Goal: Information Seeking & Learning: Find specific page/section

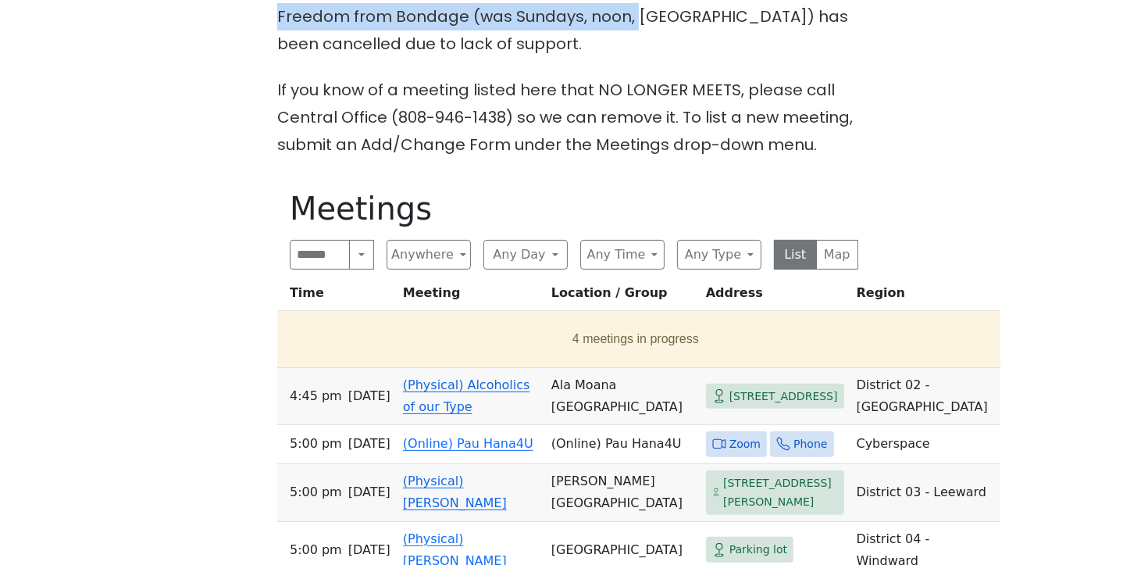
scroll to position [449, 0]
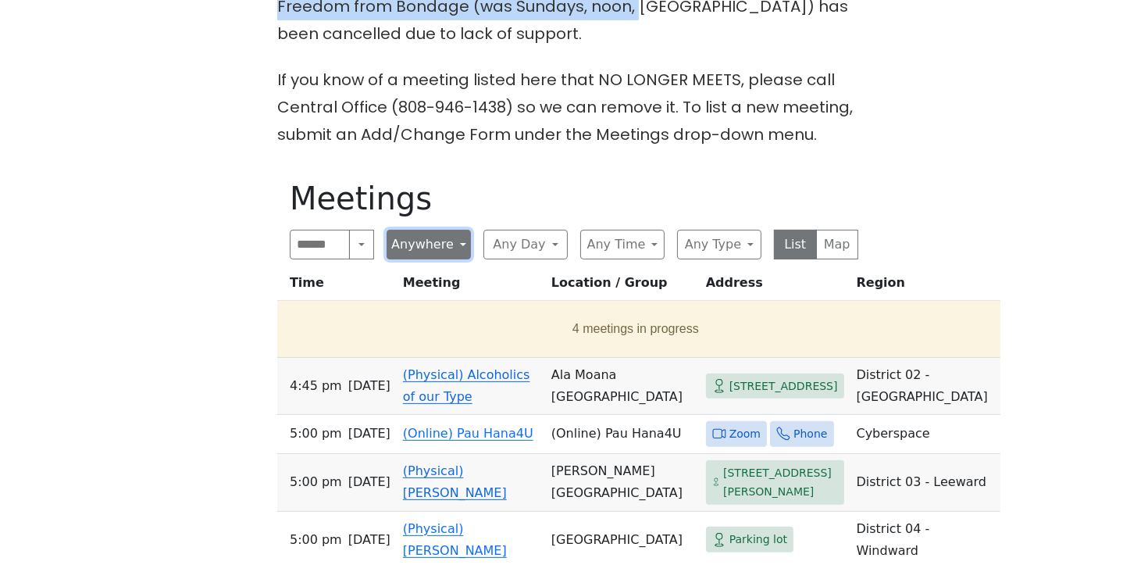
click at [468, 247] on button "Anywhere" at bounding box center [429, 245] width 84 height 30
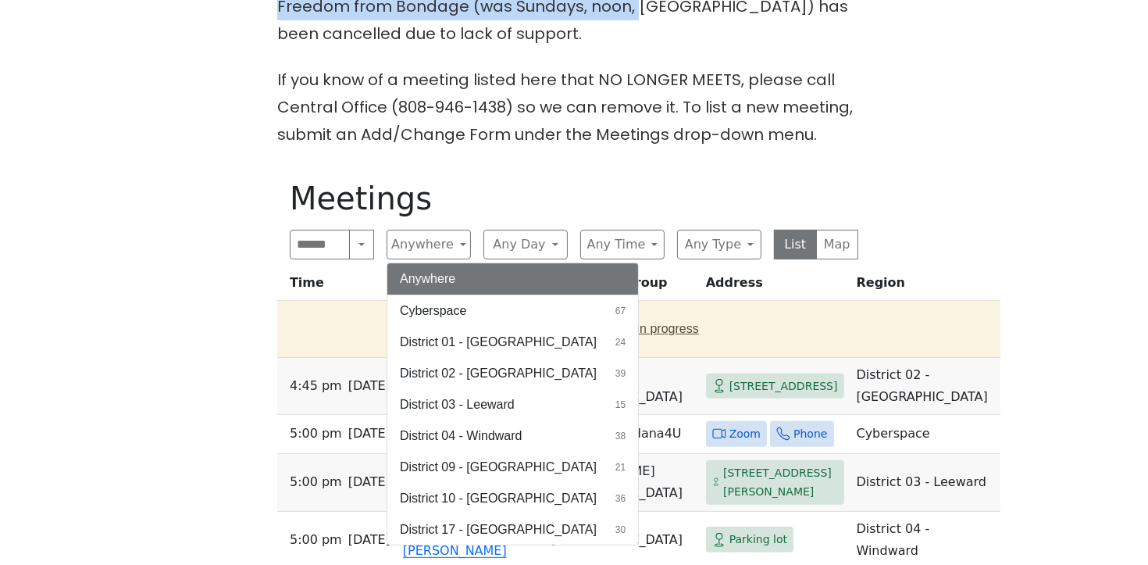
click at [487, 330] on button "District 01 - Diamond Head 24" at bounding box center [512, 341] width 251 height 31
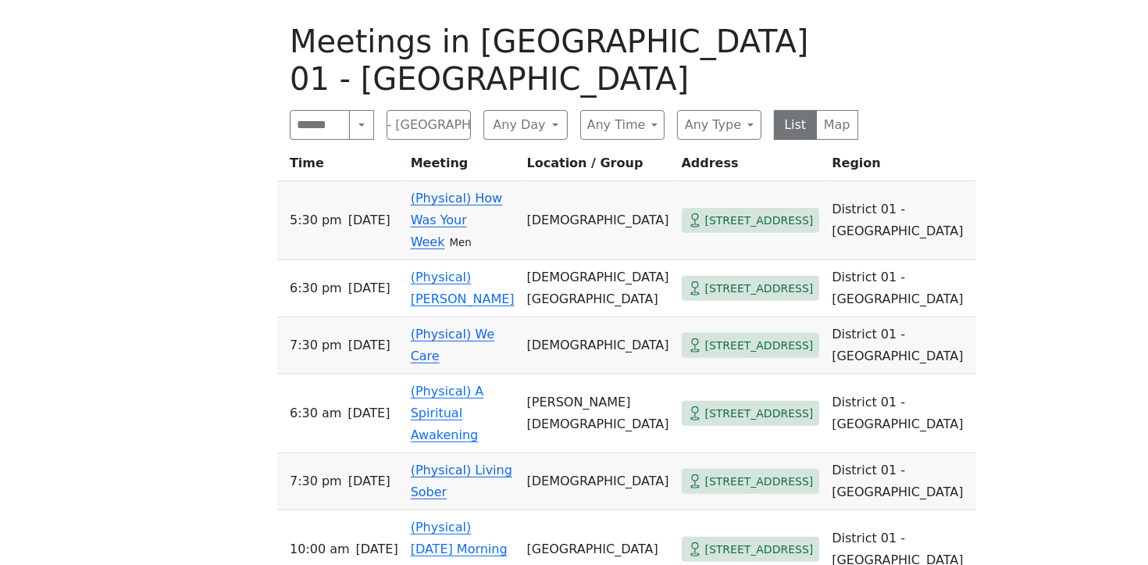
scroll to position [619, 0]
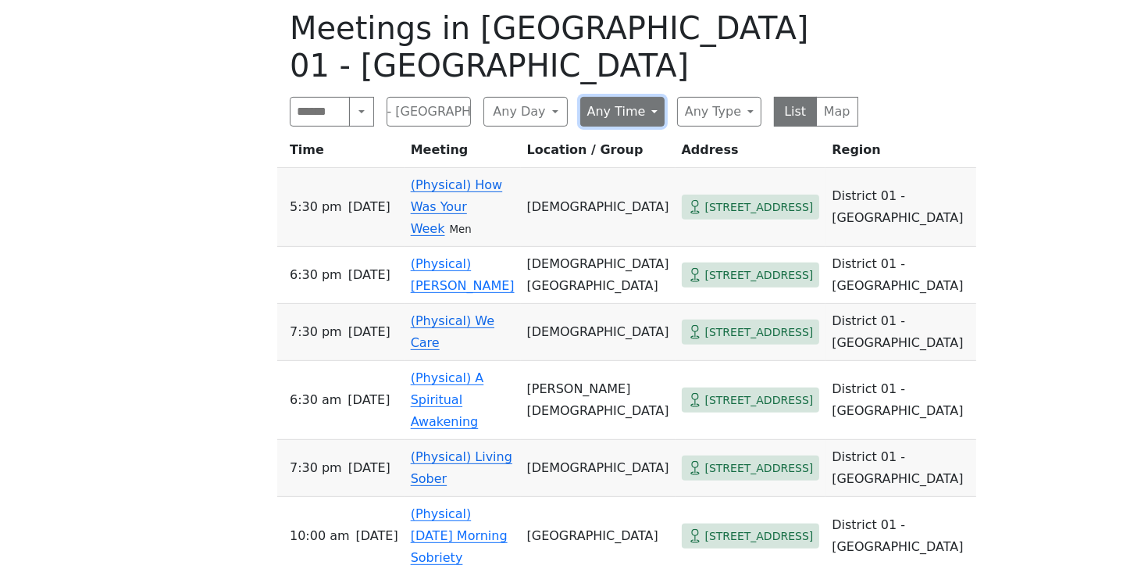
click at [651, 97] on button "Any Time" at bounding box center [622, 112] width 84 height 30
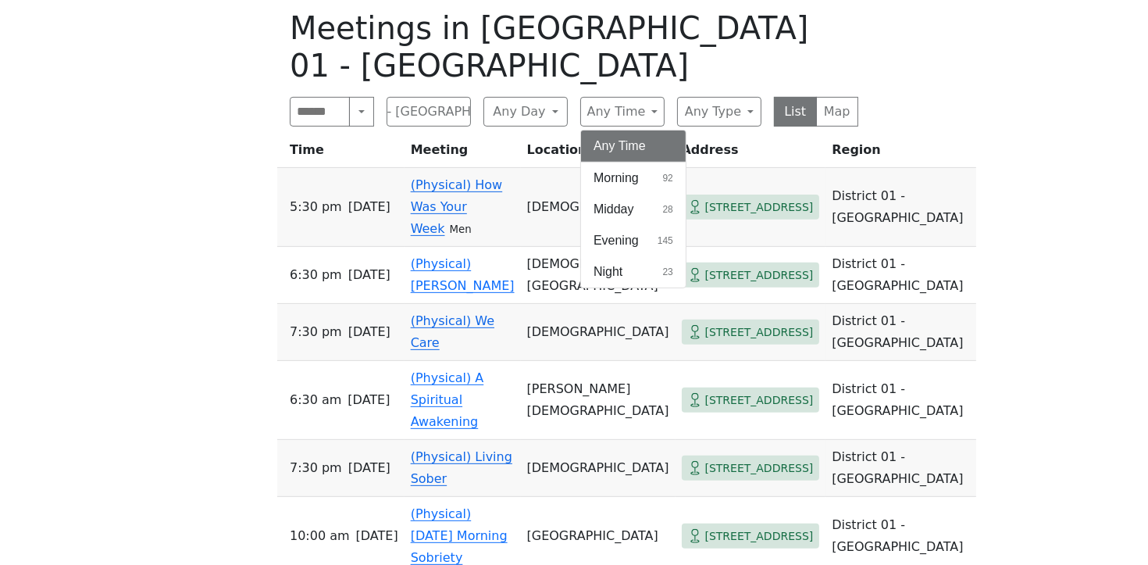
click at [630, 130] on button "Any Time" at bounding box center [633, 145] width 105 height 31
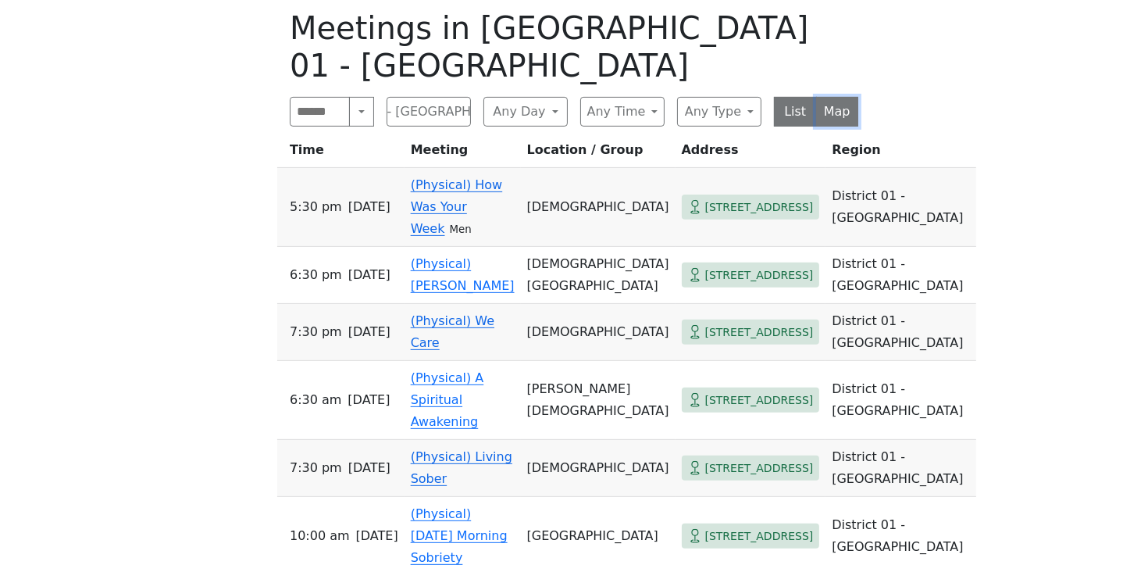
click at [837, 97] on button "Map" at bounding box center [837, 112] width 43 height 30
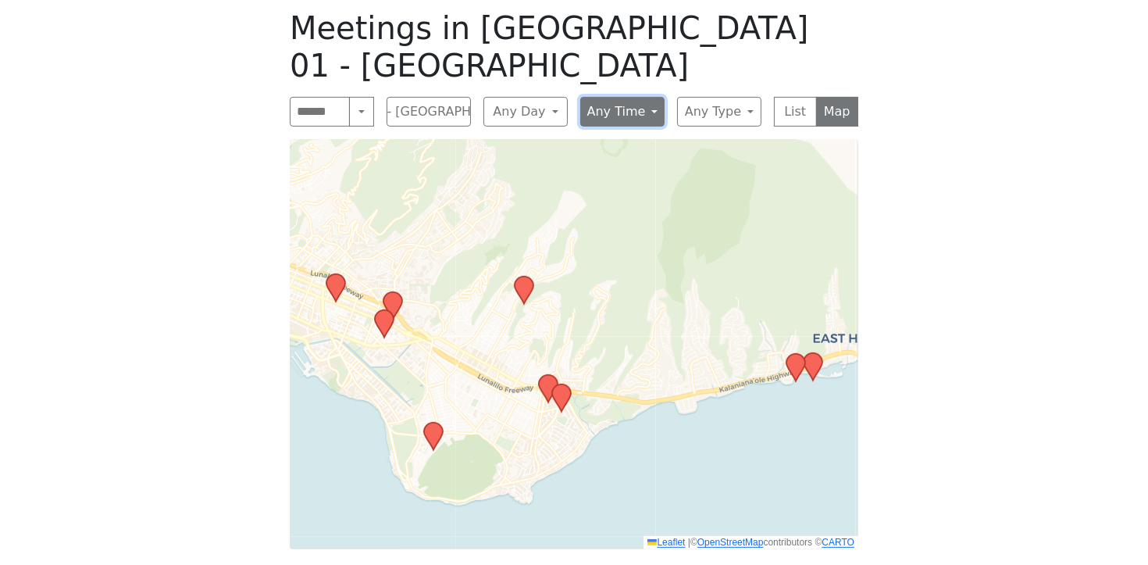
click at [625, 97] on button "Any Time" at bounding box center [622, 112] width 84 height 30
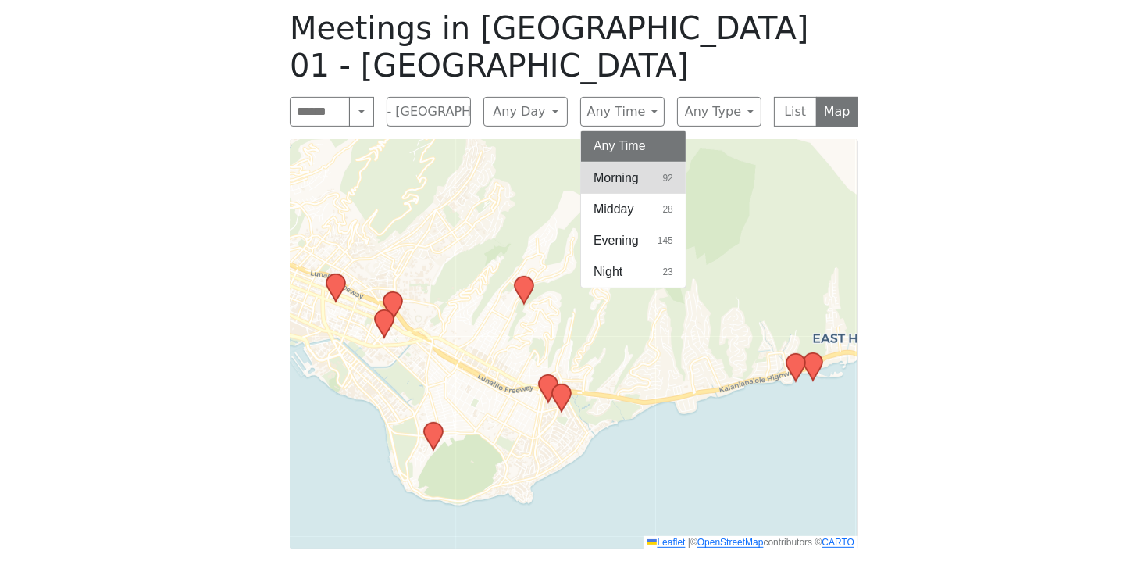
click at [620, 169] on span "Morning" at bounding box center [616, 178] width 45 height 19
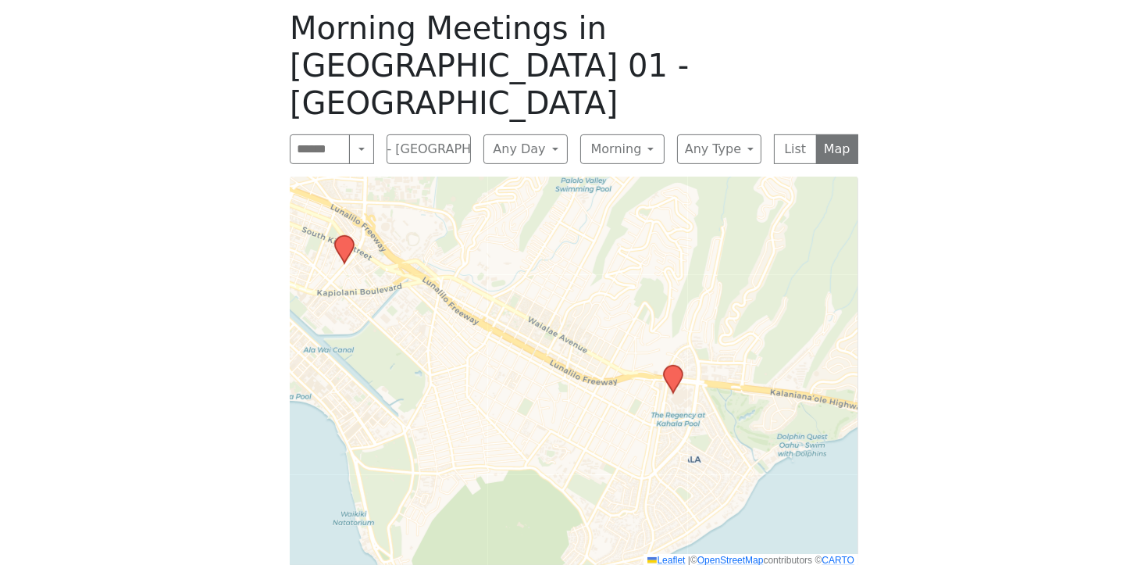
drag, startPoint x: 651, startPoint y: 285, endPoint x: 536, endPoint y: 280, distance: 115.0
click at [539, 282] on div "Leaflet | © OpenStreetMap contributors © CARTO" at bounding box center [574, 372] width 569 height 391
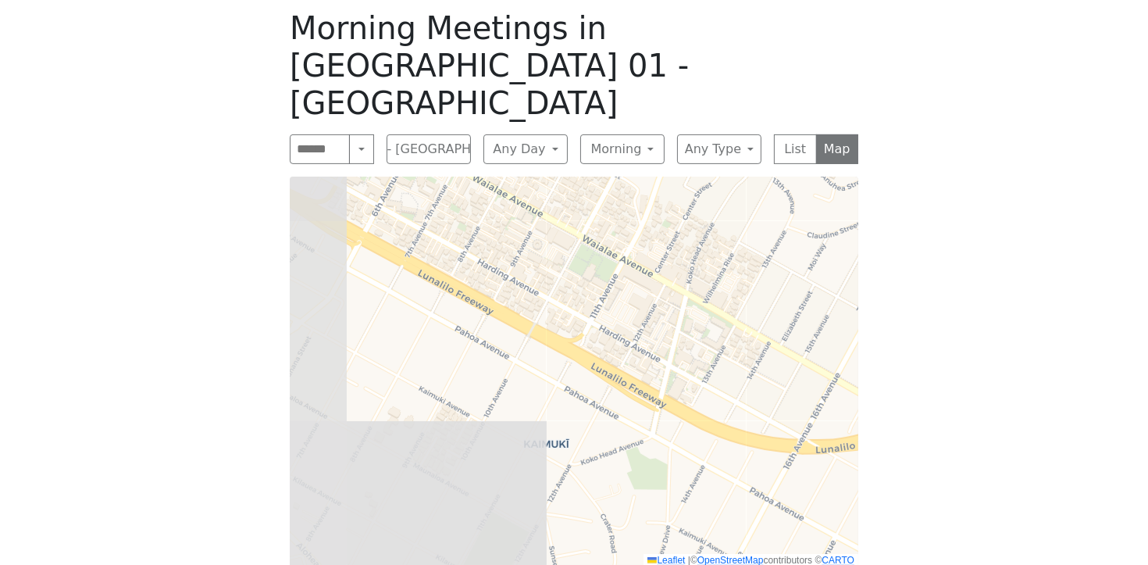
drag, startPoint x: 539, startPoint y: 313, endPoint x: 908, endPoint y: 235, distance: 376.9
click at [908, 235] on div "Freedom from Bondage (was Sundays, noon, North Shore) has been cancelled due to…" at bounding box center [574, 211] width 1033 height 776
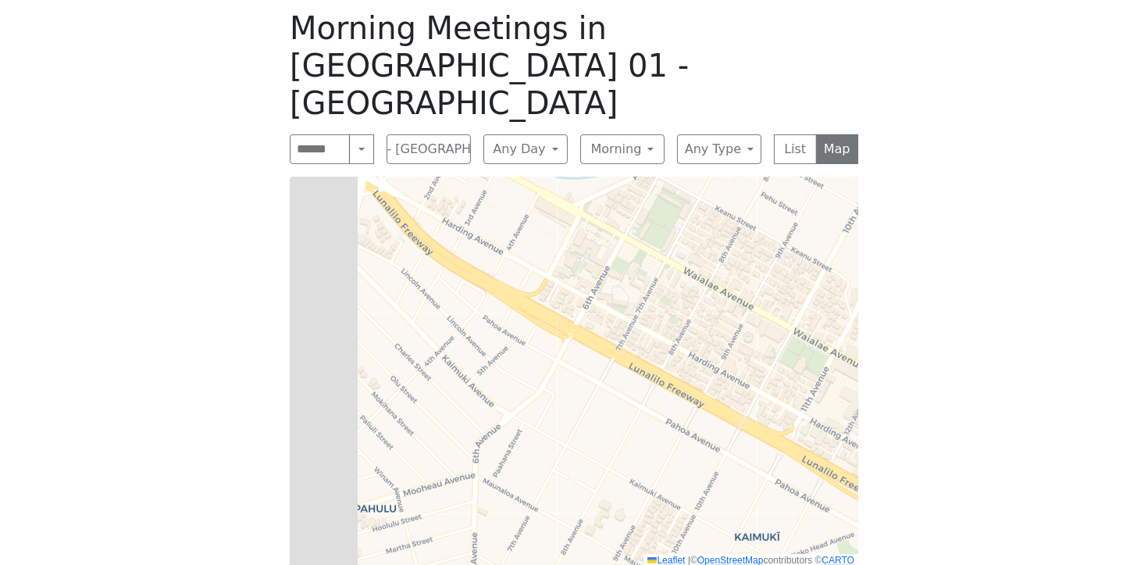
drag, startPoint x: 612, startPoint y: 253, endPoint x: 850, endPoint y: 353, distance: 258.4
click at [855, 360] on div "Leaflet | © OpenStreetMap contributors © CARTO" at bounding box center [574, 372] width 569 height 391
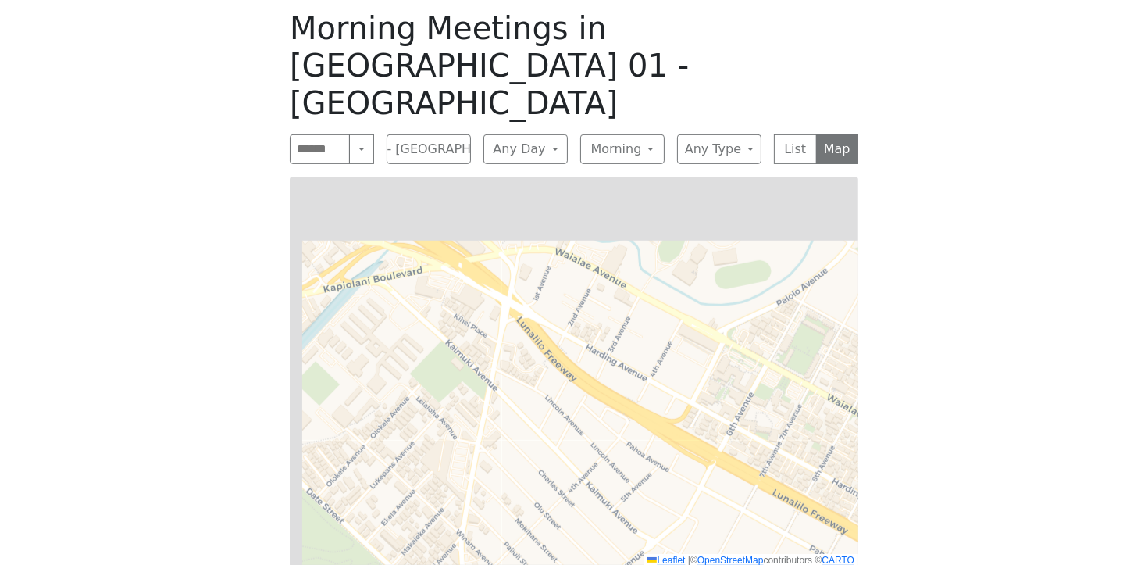
drag, startPoint x: 669, startPoint y: 274, endPoint x: 787, endPoint y: 373, distance: 154.1
click at [794, 382] on div "Leaflet | © OpenStreetMap contributors © CARTO" at bounding box center [574, 372] width 569 height 391
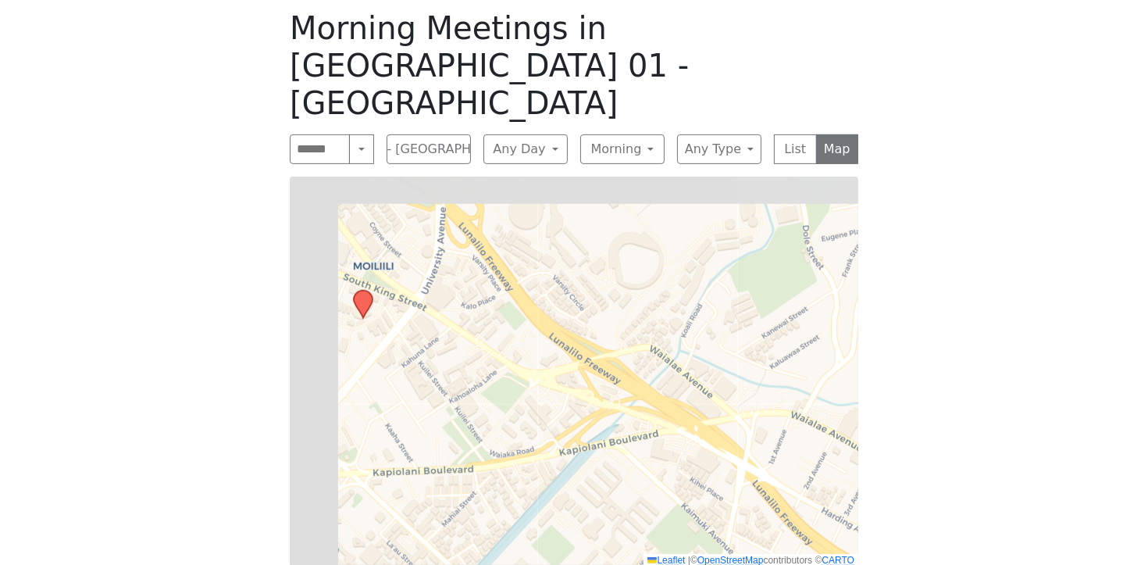
drag, startPoint x: 665, startPoint y: 285, endPoint x: 855, endPoint y: 409, distance: 226.8
click at [879, 433] on div "Freedom from Bondage (was Sundays, noon, North Shore) has been cancelled due to…" at bounding box center [574, 211] width 1033 height 776
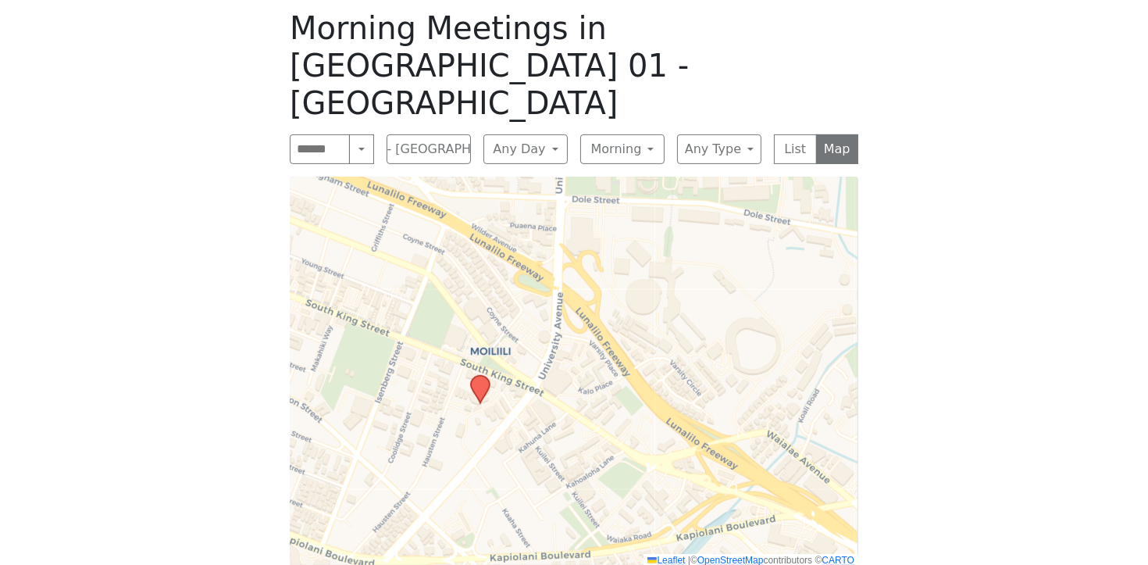
drag, startPoint x: 690, startPoint y: 277, endPoint x: 794, endPoint y: 355, distance: 128.9
click at [794, 355] on div "Leaflet | © OpenStreetMap contributors © CARTO" at bounding box center [574, 372] width 569 height 391
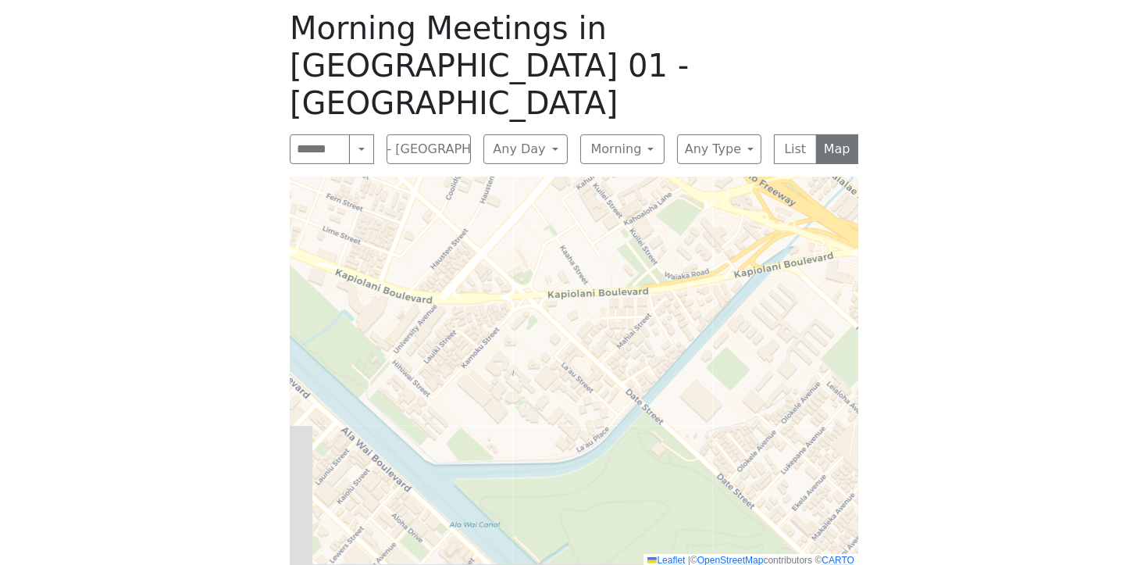
drag, startPoint x: 561, startPoint y: 364, endPoint x: 619, endPoint y: 148, distance: 224.0
click at [622, 102] on div "Morning Meetings in District 01 - Diamond Head Search Near Location Near Me Dis…" at bounding box center [574, 288] width 594 height 583
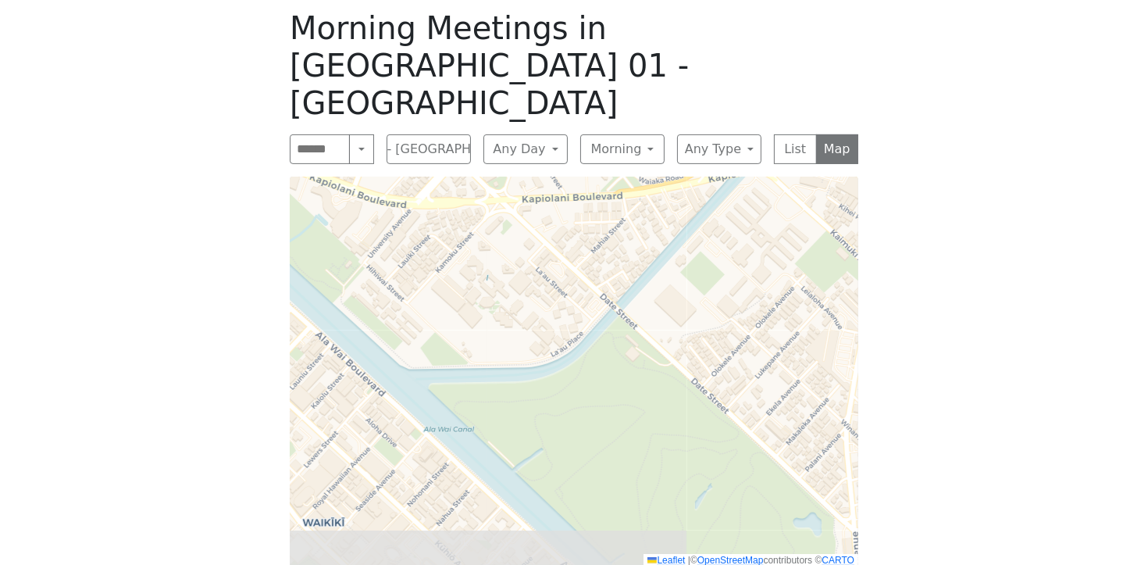
drag, startPoint x: 587, startPoint y: 310, endPoint x: 599, endPoint y: 127, distance: 183.2
click at [609, 110] on div "Morning Meetings in District 01 - Diamond Head Search Near Location Near Me Dis…" at bounding box center [574, 288] width 594 height 583
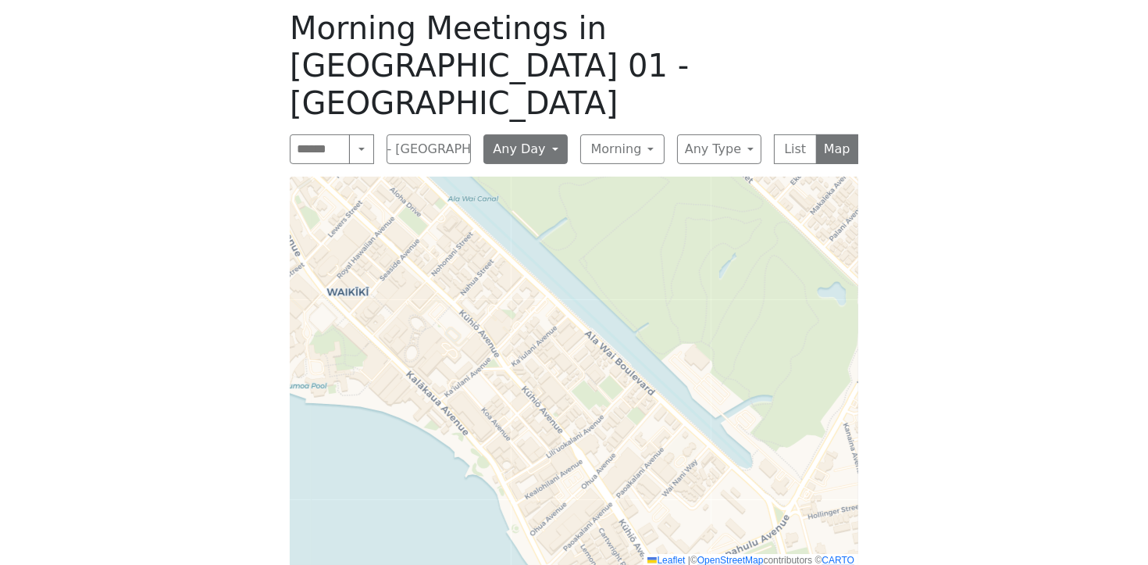
drag, startPoint x: 529, startPoint y: 284, endPoint x: 534, endPoint y: 108, distance: 176.6
click at [533, 95] on div "Morning Meetings in District 01 - Diamond Head Search Near Location Near Me Dis…" at bounding box center [574, 288] width 594 height 583
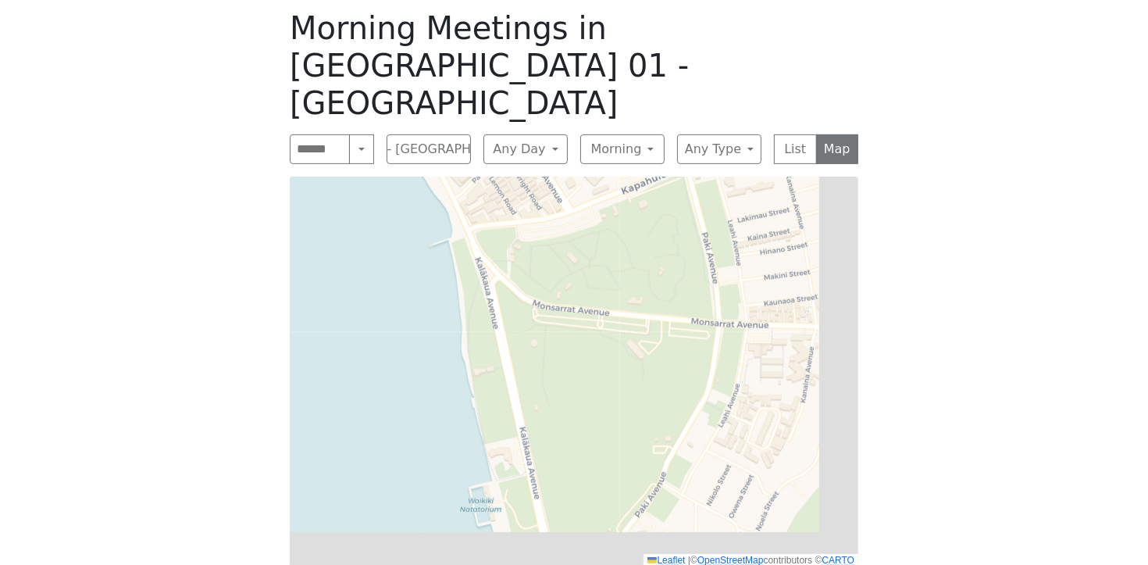
drag, startPoint x: 528, startPoint y: 277, endPoint x: 441, endPoint y: 130, distance: 171.2
click at [441, 130] on div "Morning Meetings in District 01 - Diamond Head Search Near Location Near Me Dis…" at bounding box center [574, 288] width 594 height 583
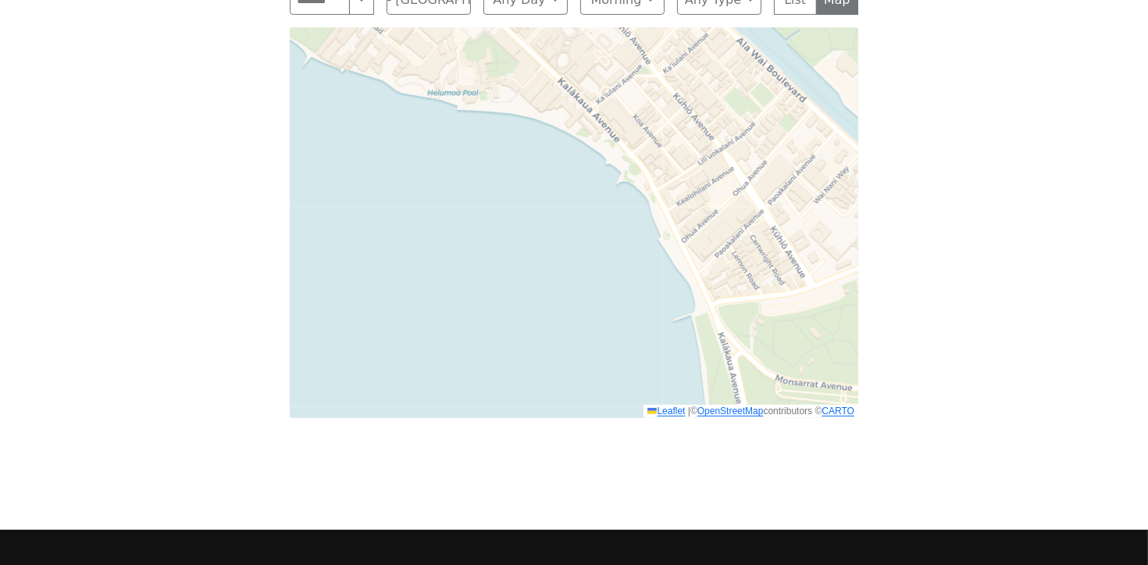
scroll to position [773, 0]
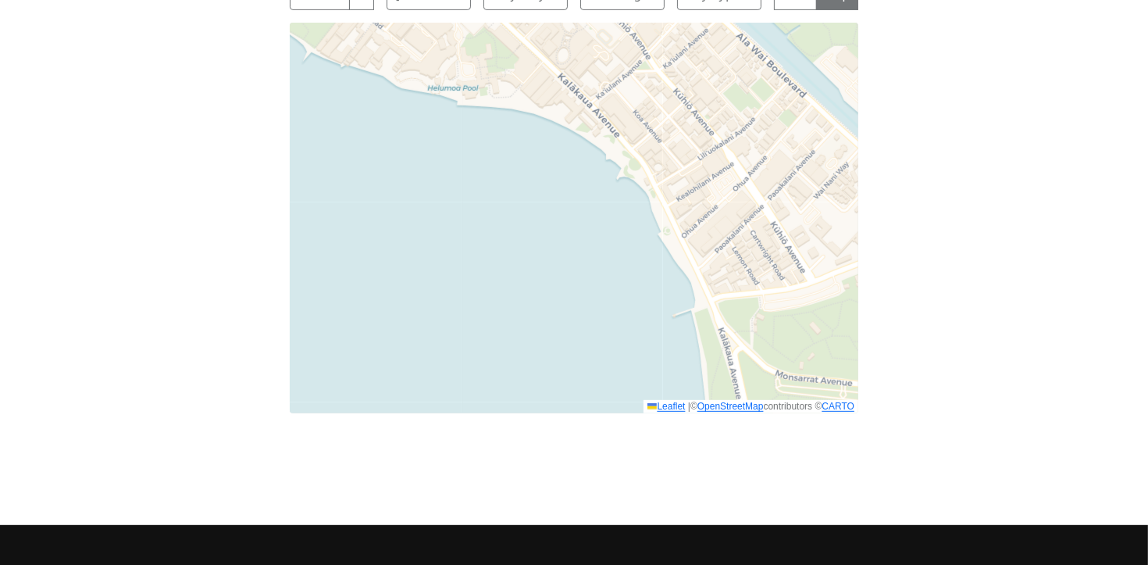
drag, startPoint x: 569, startPoint y: 330, endPoint x: 803, endPoint y: 483, distance: 279.9
click at [815, 520] on div "Alcoholics Anonymous on Oahu Home Meetings Physical Meetings Online Meetings Pr…" at bounding box center [574, 69] width 1148 height 1685
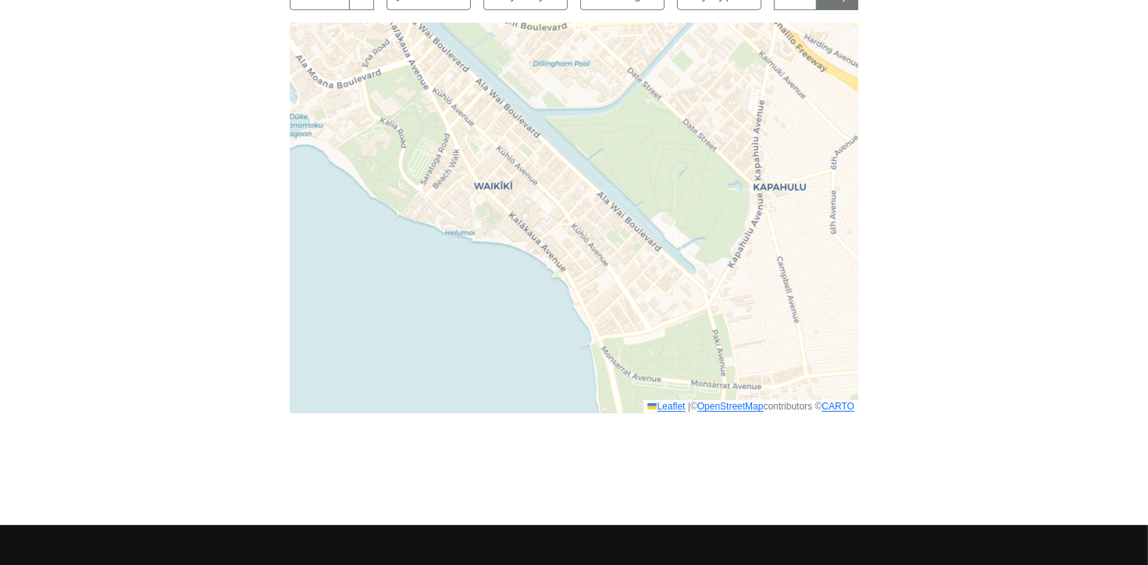
drag, startPoint x: 561, startPoint y: 135, endPoint x: 426, endPoint y: 75, distance: 147.9
click at [431, 95] on div "Leaflet | © OpenStreetMap contributors © CARTO" at bounding box center [574, 218] width 569 height 391
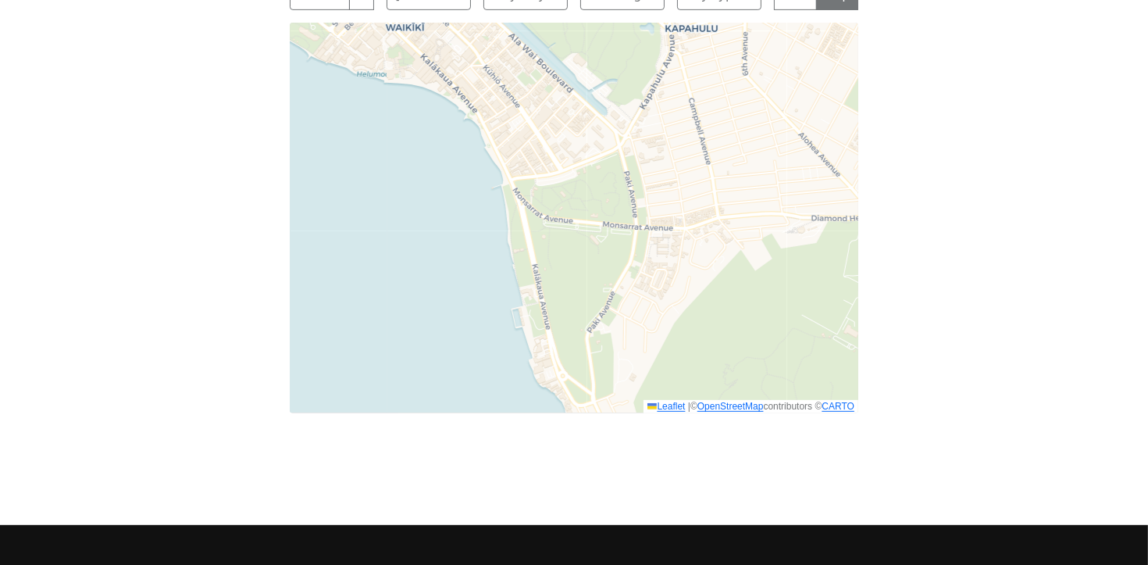
drag, startPoint x: 623, startPoint y: 252, endPoint x: 555, endPoint y: 130, distance: 139.1
click at [555, 123] on div "Leaflet | © OpenStreetMap contributors © CARTO" at bounding box center [574, 218] width 569 height 391
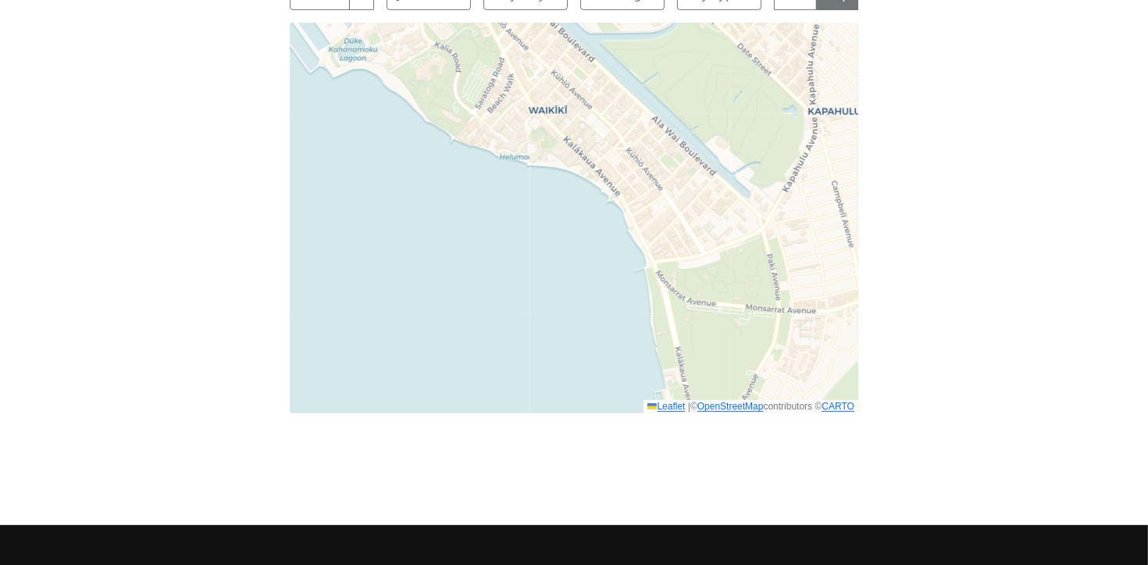
drag, startPoint x: 598, startPoint y: 243, endPoint x: 751, endPoint y: 342, distance: 182.4
click at [751, 342] on div "Leaflet | © OpenStreetMap contributors © CARTO" at bounding box center [574, 218] width 569 height 391
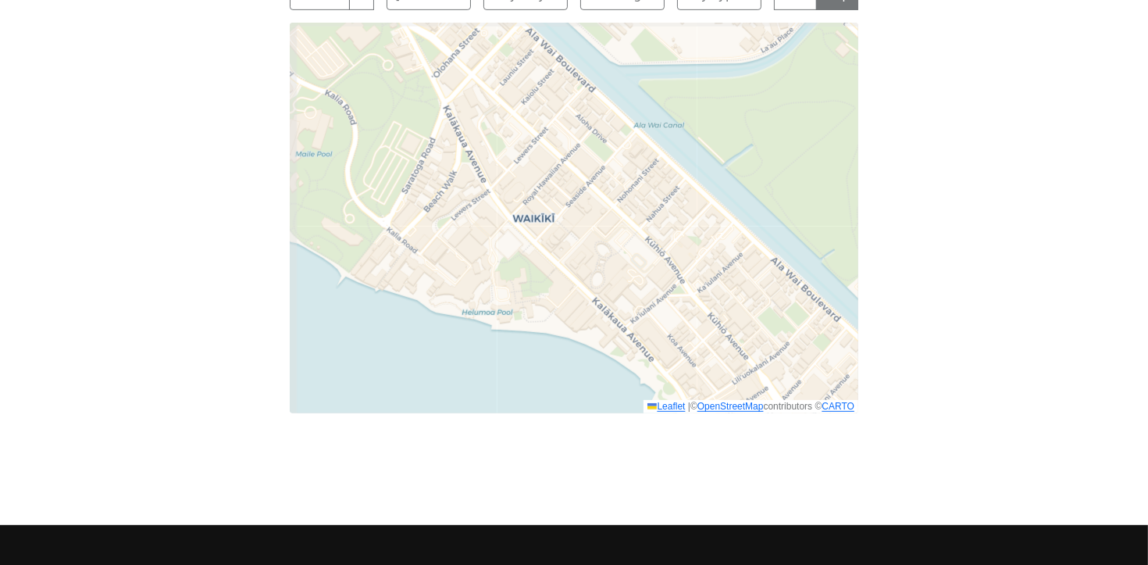
drag, startPoint x: 631, startPoint y: 202, endPoint x: 677, endPoint y: 353, distance: 158.4
click at [677, 353] on div "Leaflet | © OpenStreetMap contributors © CARTO" at bounding box center [574, 218] width 569 height 391
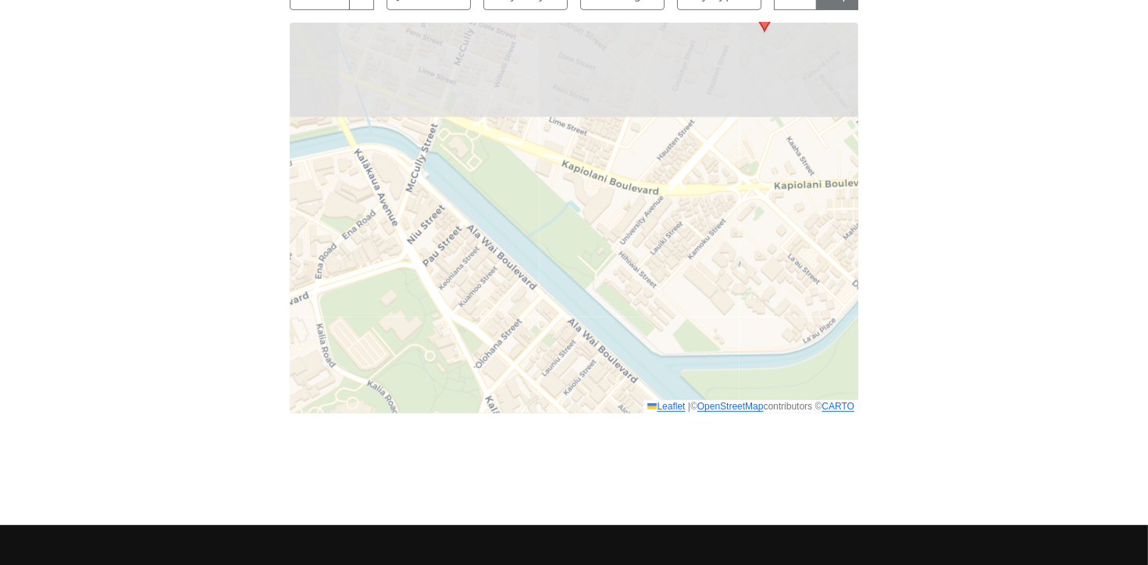
drag, startPoint x: 652, startPoint y: 148, endPoint x: 694, endPoint y: 412, distance: 268.0
click at [694, 412] on div "Freedom from Bondage (was Sundays, noon, North Shore) has been cancelled due to…" at bounding box center [574, 57] width 1033 height 776
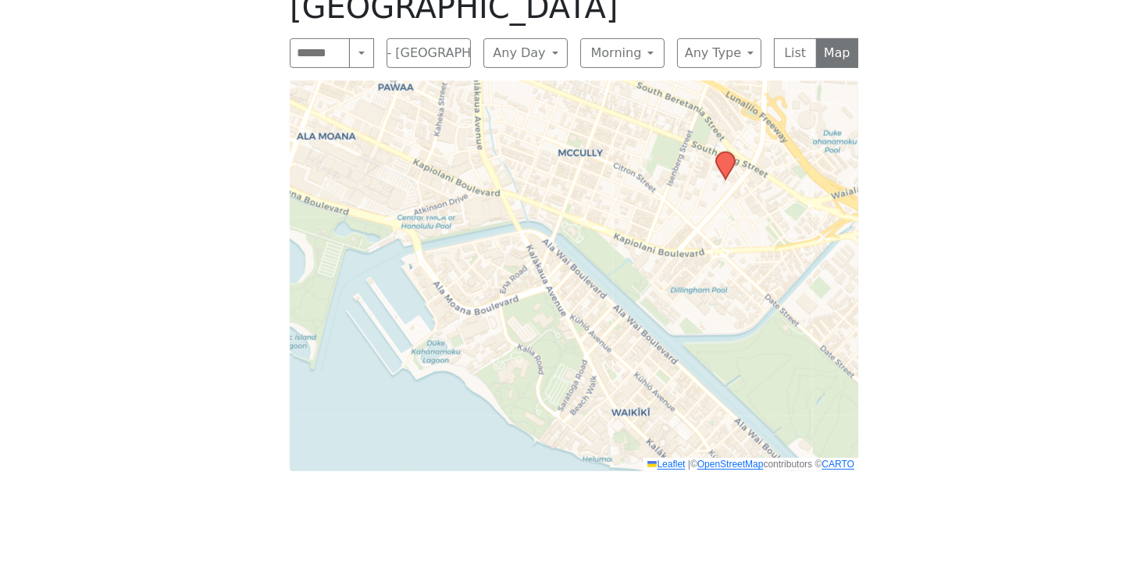
scroll to position [544, 0]
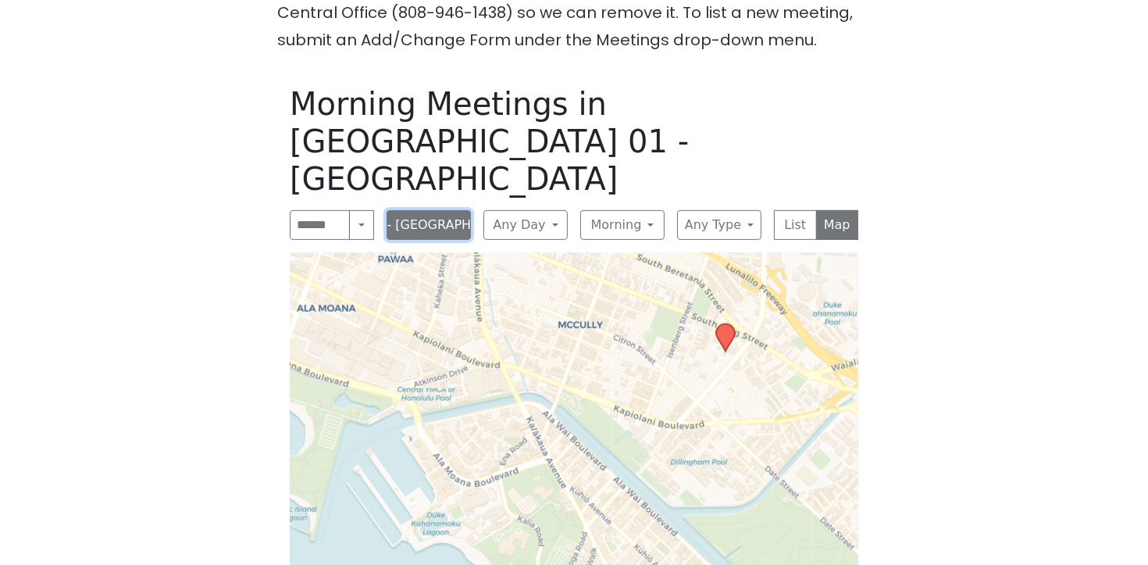
click at [460, 210] on button "District 01 - Diamond Head" at bounding box center [429, 225] width 84 height 30
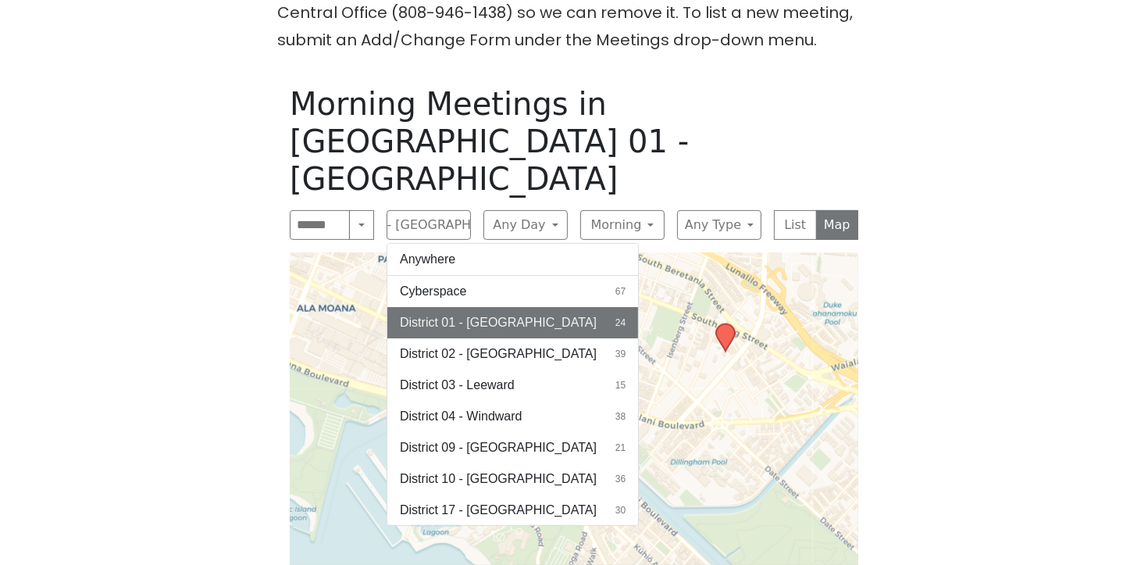
click at [438, 469] on span "District 10 - Waikiki" at bounding box center [498, 478] width 197 height 19
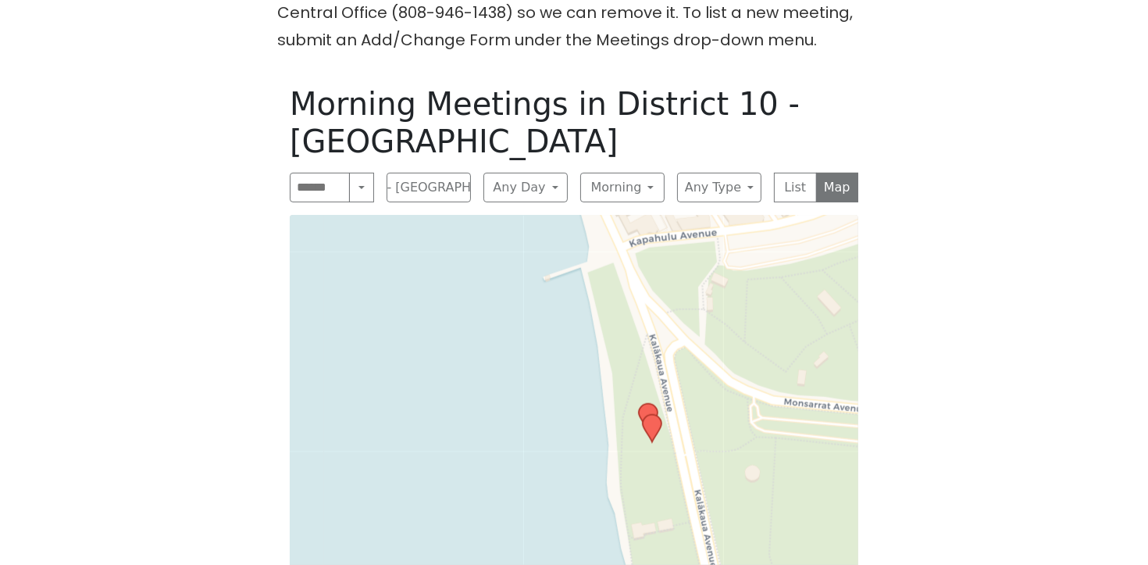
click at [726, 364] on div "Leaflet | © OpenStreetMap contributors © CARTO" at bounding box center [574, 420] width 569 height 410
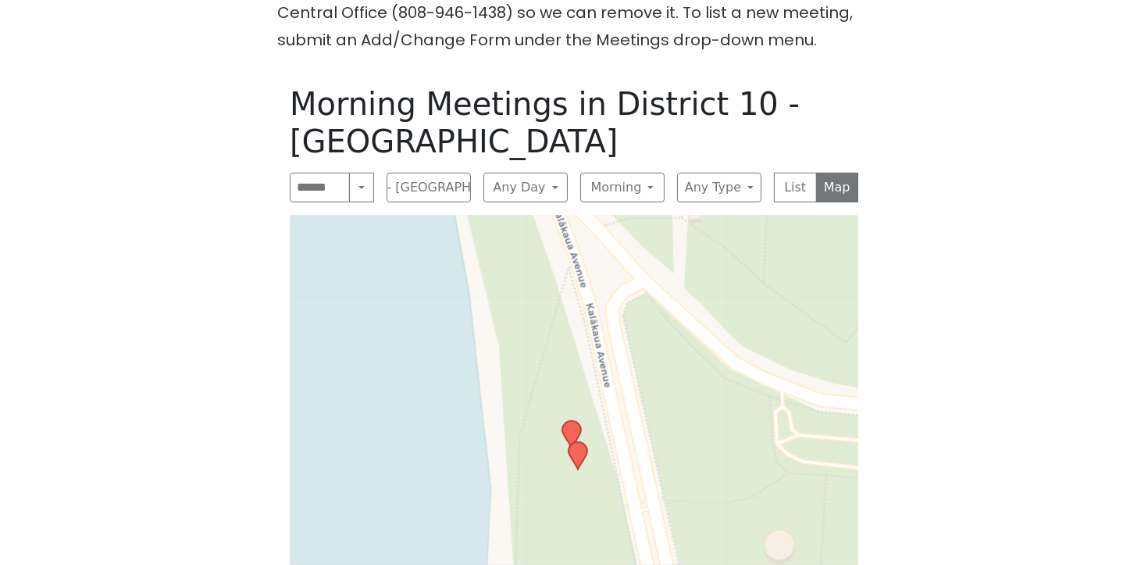
drag, startPoint x: 941, startPoint y: 252, endPoint x: 956, endPoint y: 141, distance: 111.9
click at [956, 141] on div "Freedom from Bondage (was Sundays, noon, North Shore) has been cancelled due to…" at bounding box center [574, 277] width 1033 height 758
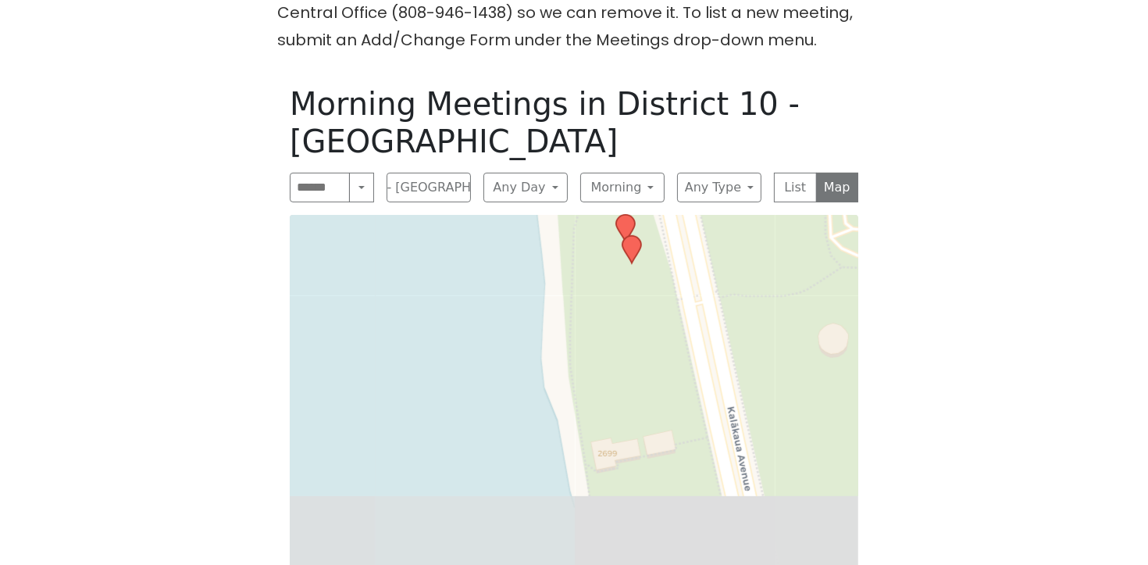
drag, startPoint x: 637, startPoint y: 374, endPoint x: 683, endPoint y: 197, distance: 183.4
click at [683, 215] on div "Leaflet | © OpenStreetMap contributors © CARTO" at bounding box center [574, 420] width 569 height 410
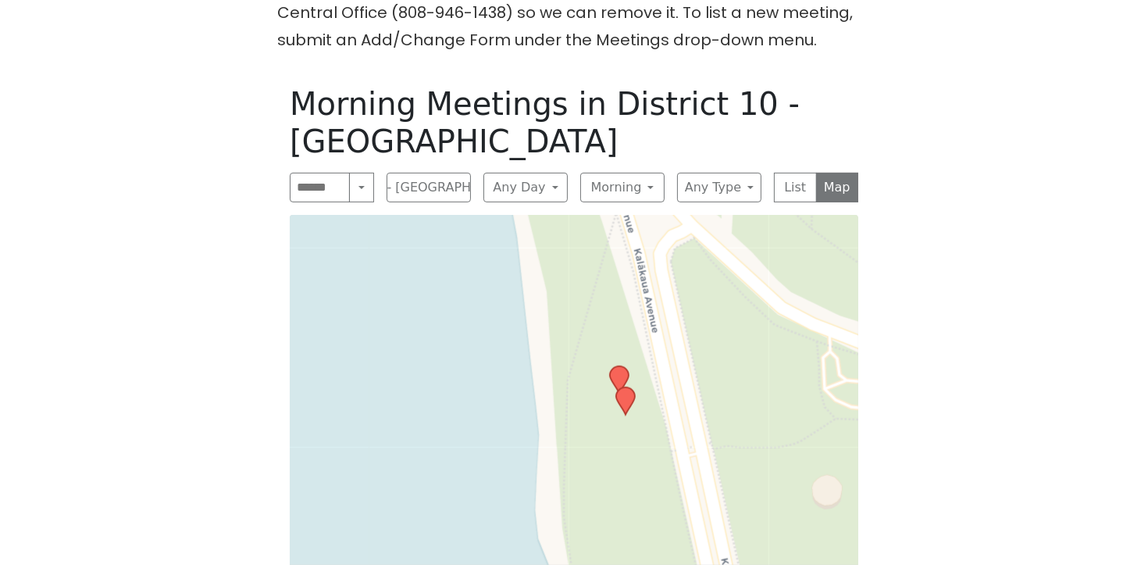
drag, startPoint x: 608, startPoint y: 314, endPoint x: 558, endPoint y: 466, distance: 160.1
click at [561, 470] on div "Leaflet | © OpenStreetMap contributors © CARTO" at bounding box center [574, 420] width 569 height 410
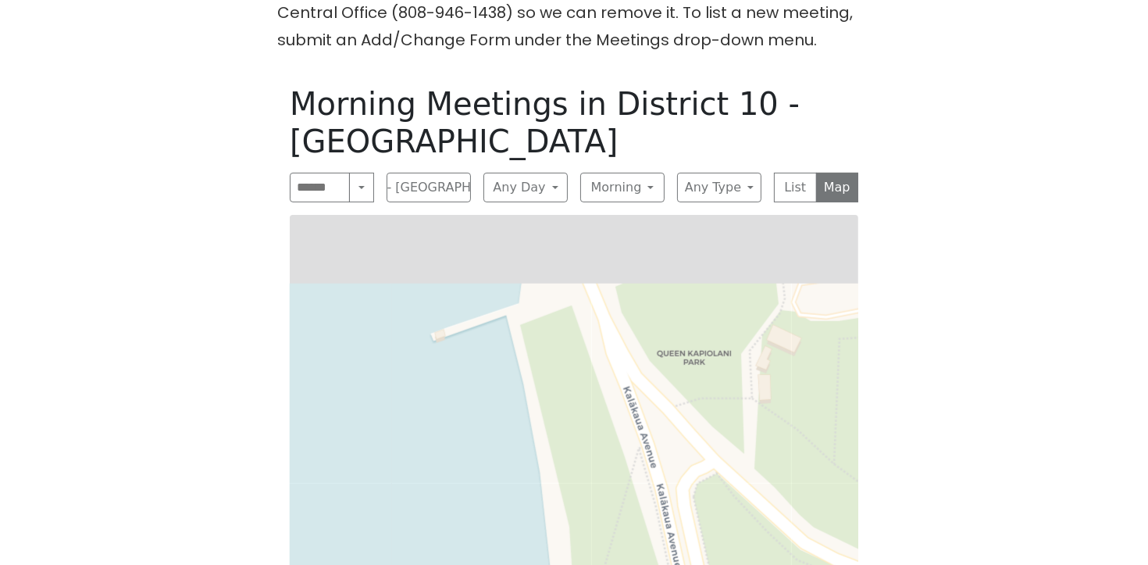
drag, startPoint x: 640, startPoint y: 249, endPoint x: 705, endPoint y: 530, distance: 288.7
click at [705, 530] on div "Leaflet | © OpenStreetMap contributors © CARTO" at bounding box center [574, 420] width 569 height 410
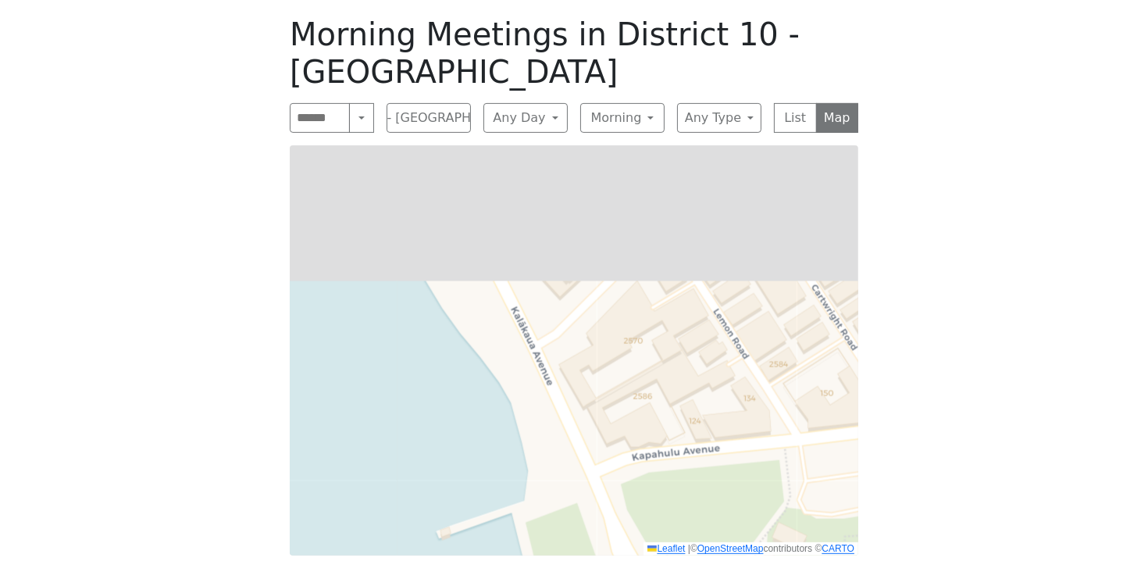
drag, startPoint x: 667, startPoint y: 334, endPoint x: 669, endPoint y: 526, distance: 191.4
click at [675, 563] on main "Freedom from Bondage (was Sundays, noon, North Shore) has been cancelled due to…" at bounding box center [574, 208] width 1033 height 880
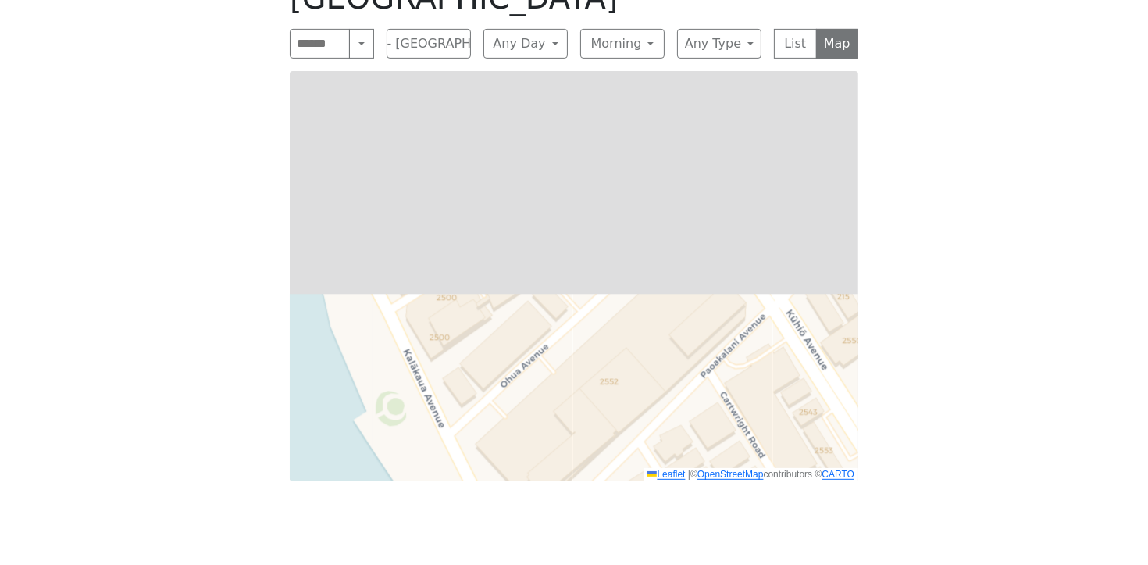
scroll to position [719, 0]
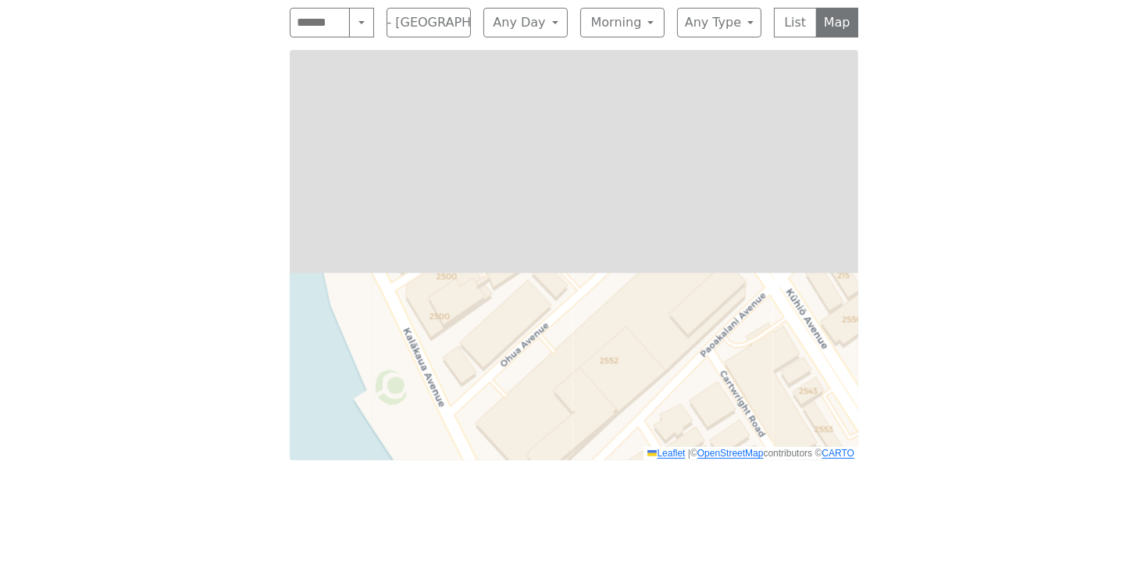
drag, startPoint x: 576, startPoint y: 480, endPoint x: 572, endPoint y: 533, distance: 53.3
click at [573, 558] on div "Alcoholics Anonymous on Oahu Home Meetings Physical Meetings Online Meetings Pr…" at bounding box center [574, 125] width 1148 height 1667
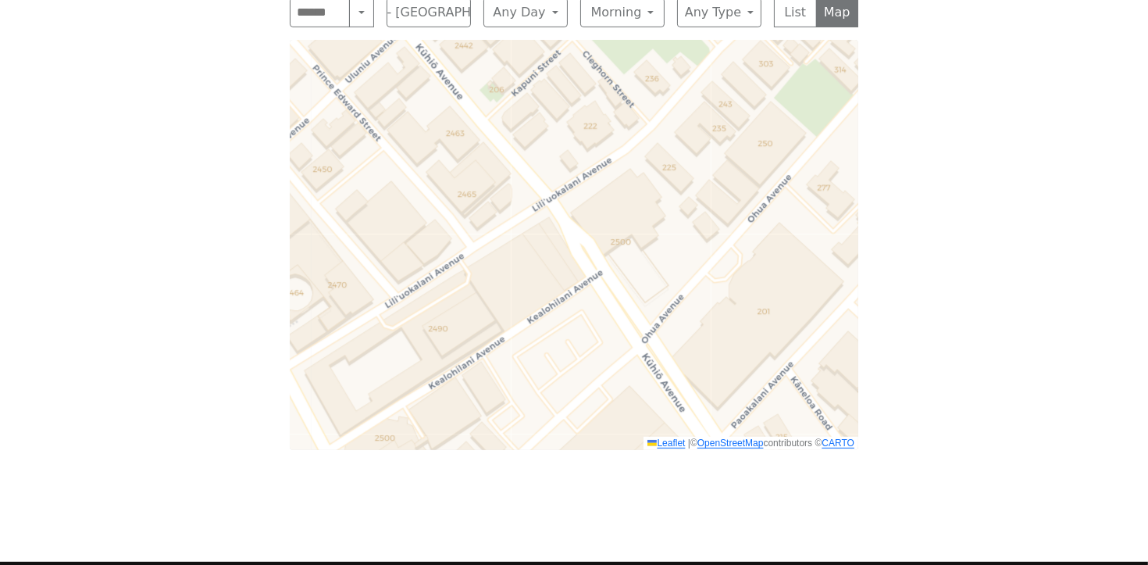
drag, startPoint x: 595, startPoint y: 380, endPoint x: 557, endPoint y: 464, distance: 92.6
click at [561, 484] on main "Freedom from Bondage (was Sundays, noon, North Shore) has been cancelled due to…" at bounding box center [574, 103] width 1033 height 880
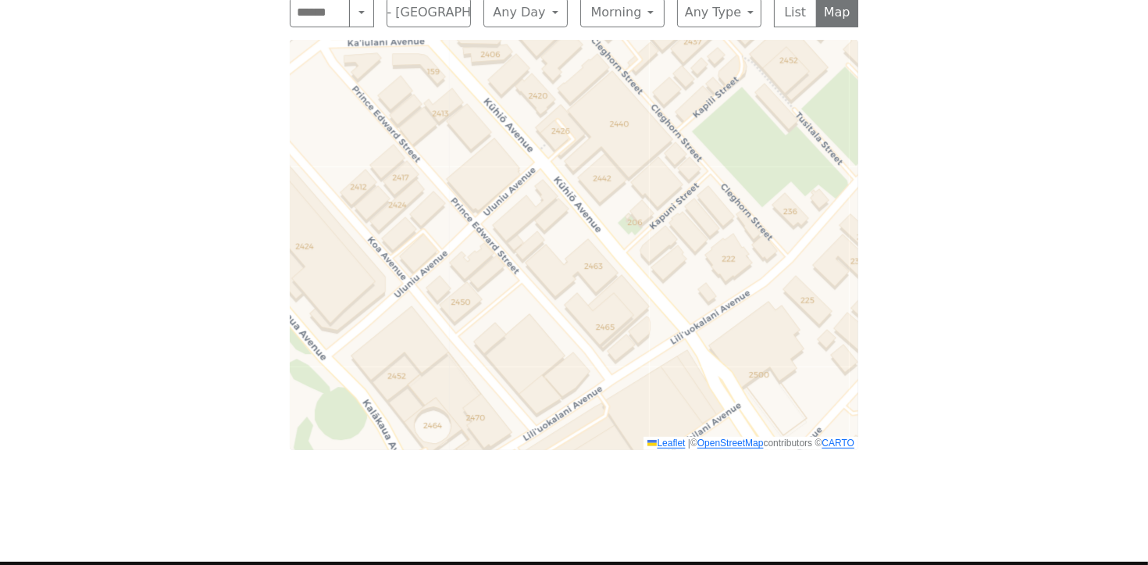
drag, startPoint x: 508, startPoint y: 268, endPoint x: 664, endPoint y: 374, distance: 188.3
click at [665, 379] on div "Leaflet | © OpenStreetMap contributors © CARTO" at bounding box center [574, 245] width 569 height 410
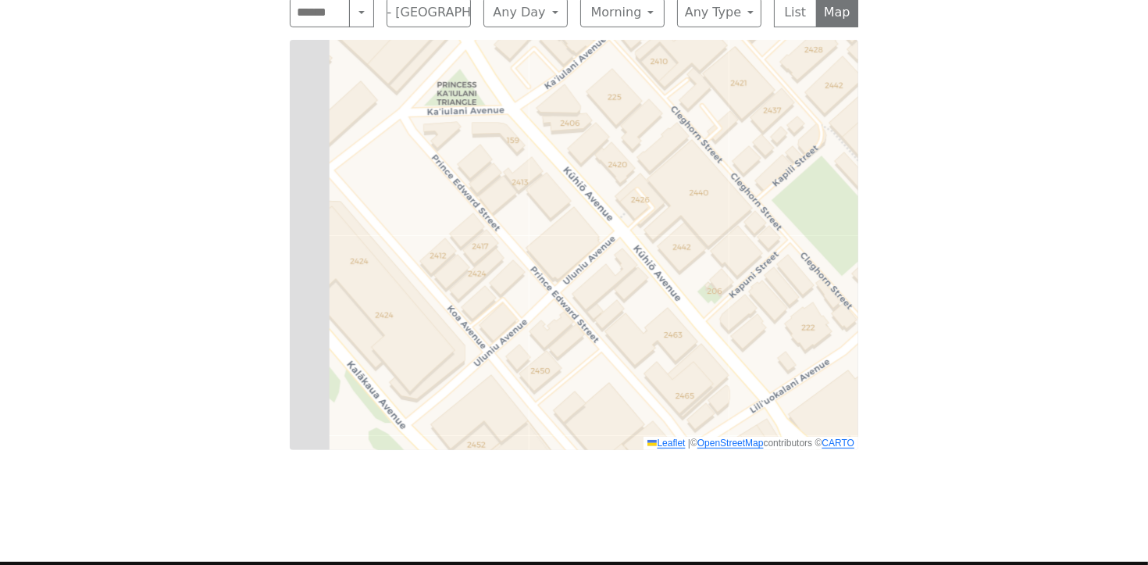
drag, startPoint x: 549, startPoint y: 234, endPoint x: 658, endPoint y: 310, distance: 133.5
click at [659, 312] on div "Leaflet | © OpenStreetMap contributors © CARTO" at bounding box center [574, 245] width 569 height 410
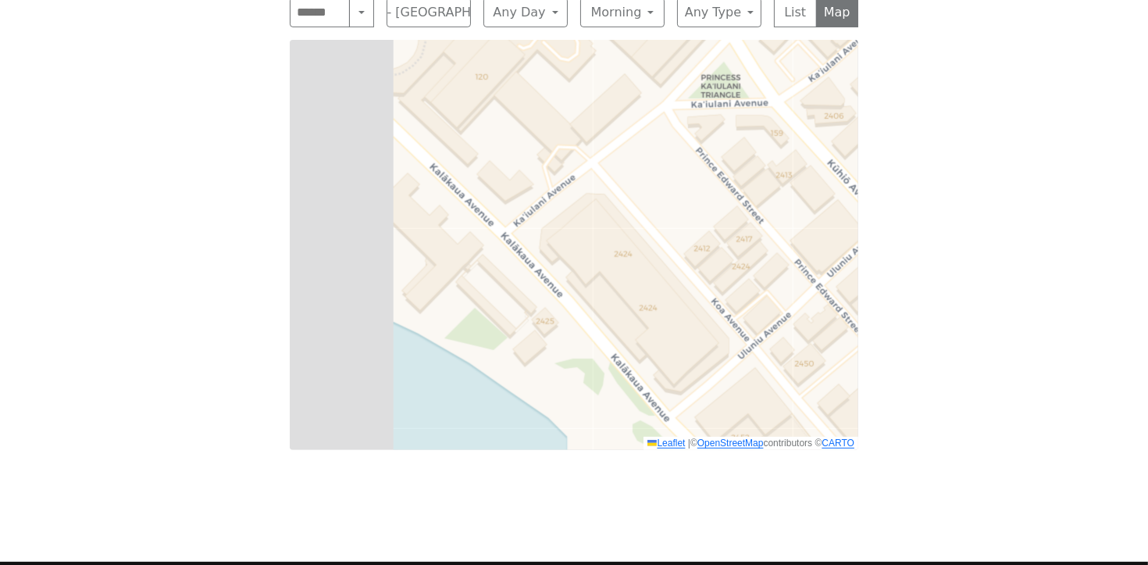
drag, startPoint x: 494, startPoint y: 196, endPoint x: 707, endPoint y: 154, distance: 216.6
click at [707, 154] on div "Leaflet | © OpenStreetMap contributors © CARTO" at bounding box center [574, 245] width 569 height 410
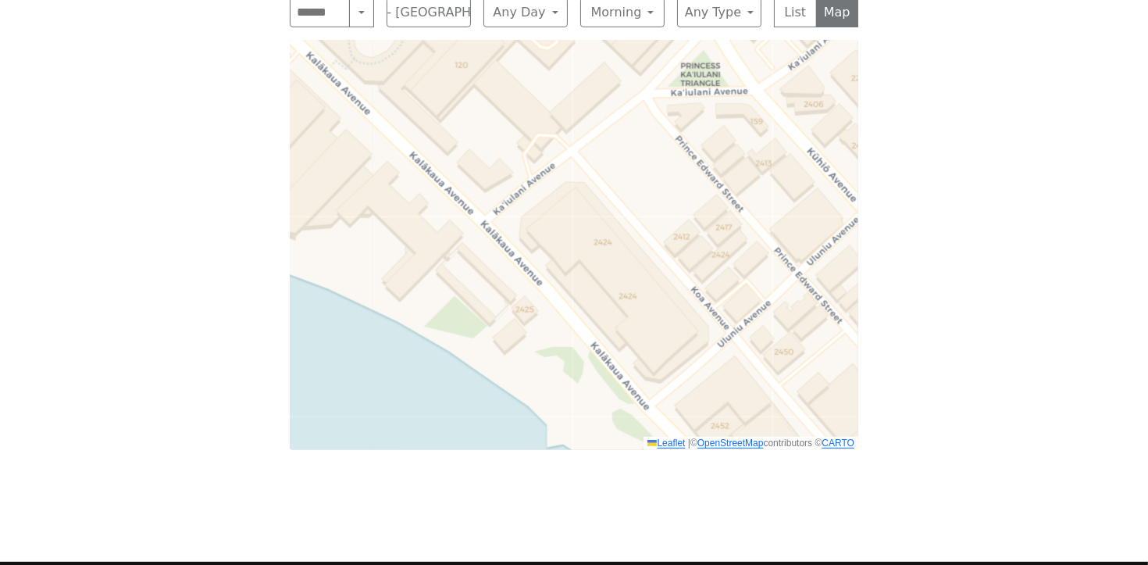
drag, startPoint x: 685, startPoint y: 236, endPoint x: 451, endPoint y: 84, distance: 278.4
click at [451, 84] on div "Leaflet | © OpenStreetMap contributors © CARTO" at bounding box center [574, 245] width 569 height 410
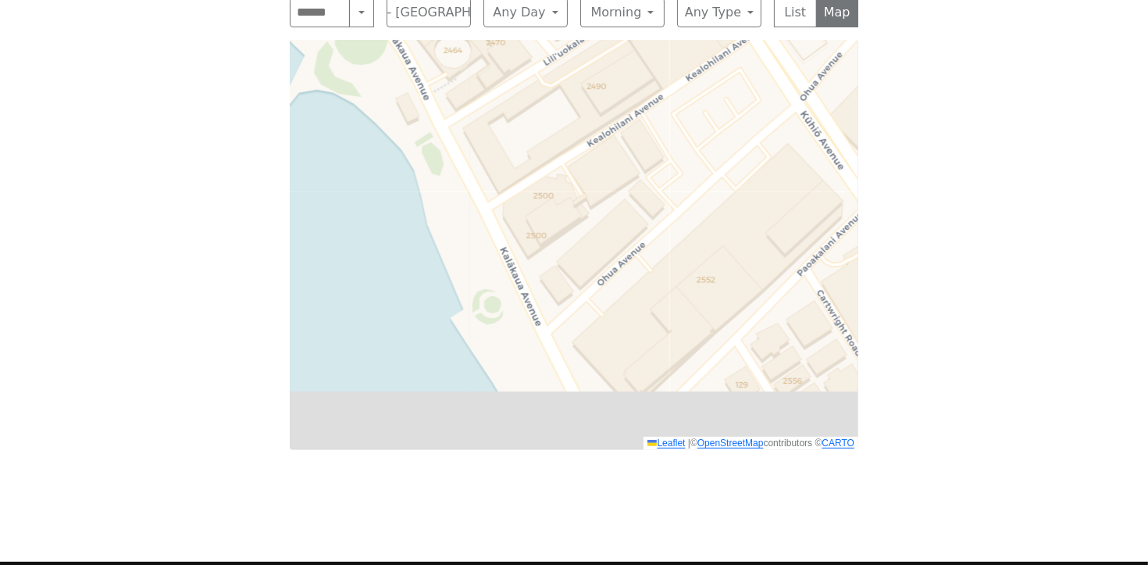
drag, startPoint x: 706, startPoint y: 354, endPoint x: 626, endPoint y: 80, distance: 285.5
click at [626, 80] on div "Leaflet | © OpenStreetMap contributors © CARTO" at bounding box center [574, 245] width 569 height 410
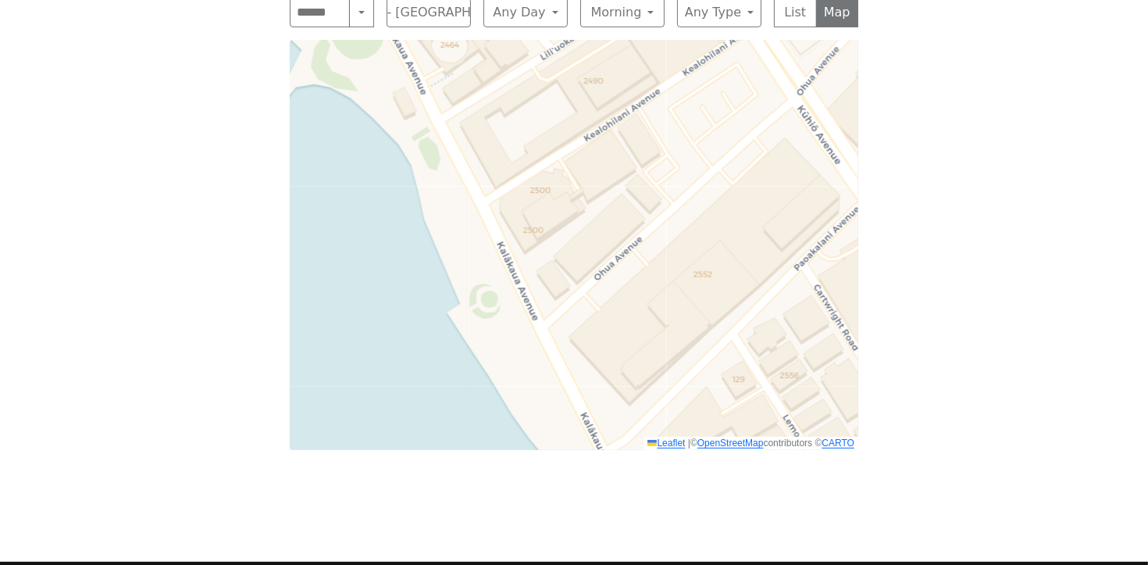
drag, startPoint x: 684, startPoint y: 262, endPoint x: 594, endPoint y: 95, distance: 189.1
click at [599, 98] on div "Leaflet | © OpenStreetMap contributors © CARTO" at bounding box center [574, 245] width 569 height 410
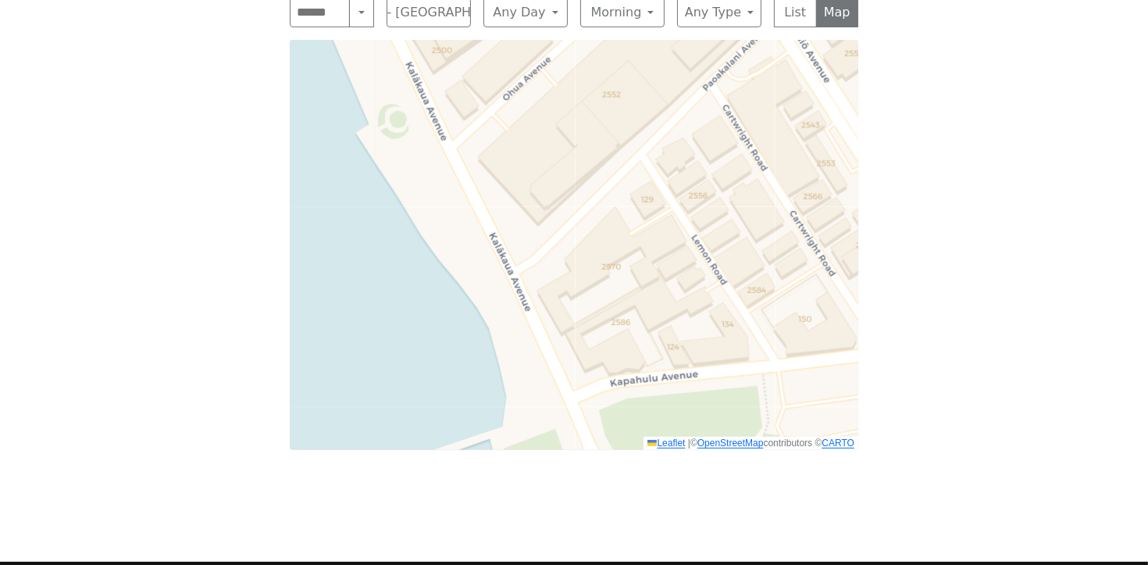
drag, startPoint x: 686, startPoint y: 332, endPoint x: 690, endPoint y: 133, distance: 199.2
click at [689, 134] on div "Leaflet | © OpenStreetMap contributors © CARTO" at bounding box center [574, 245] width 569 height 410
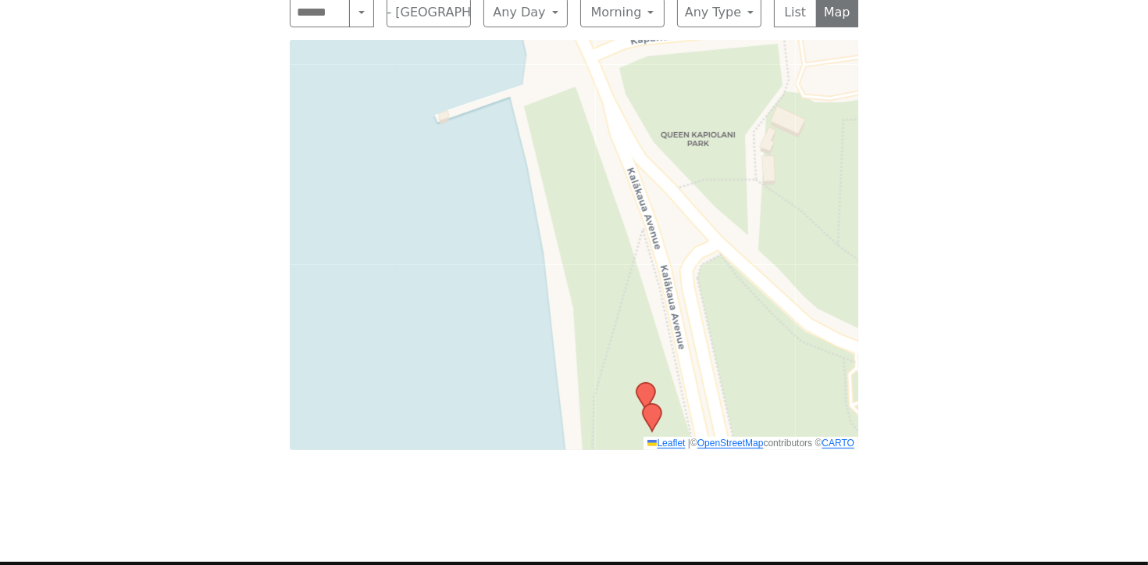
drag, startPoint x: 674, startPoint y: 261, endPoint x: 723, endPoint y: 173, distance: 101.1
click at [703, 109] on div "Leaflet | © OpenStreetMap contributors © CARTO" at bounding box center [574, 245] width 569 height 410
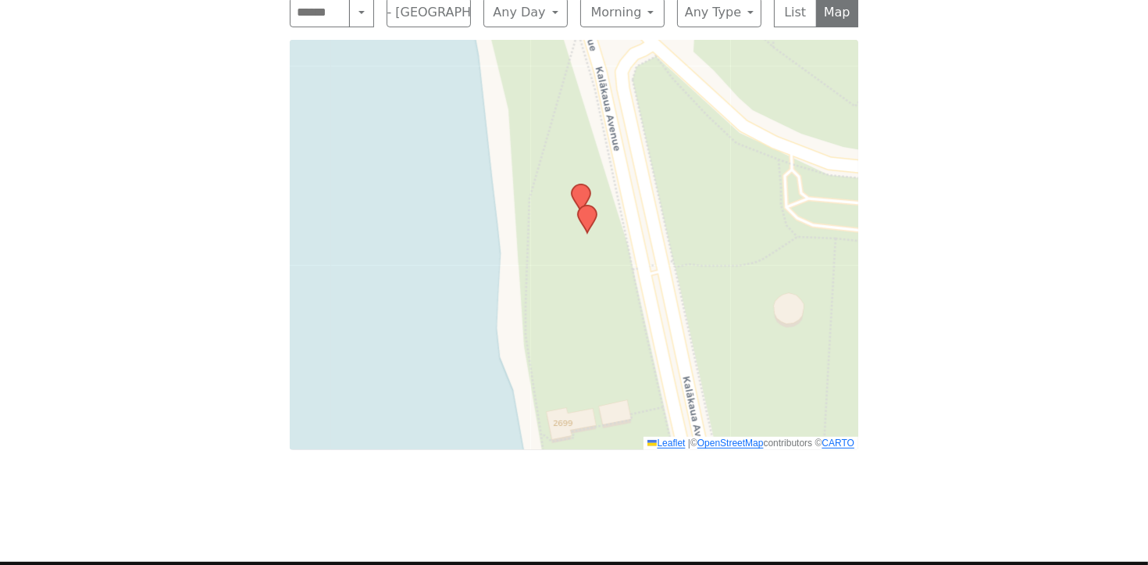
drag
click at [680, 145] on div "Leaflet | © OpenStreetMap contributors © CARTO" at bounding box center [574, 245] width 569 height 410
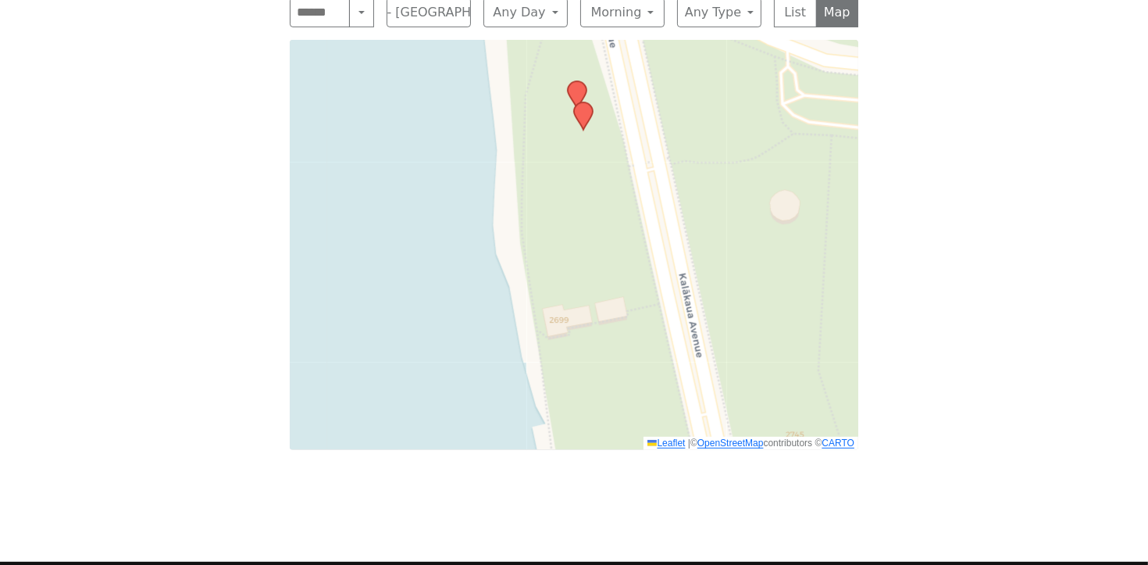
click at [690, 251] on div "Leaflet | © OpenStreetMap contributors © CARTO" at bounding box center [574, 245] width 569 height 410
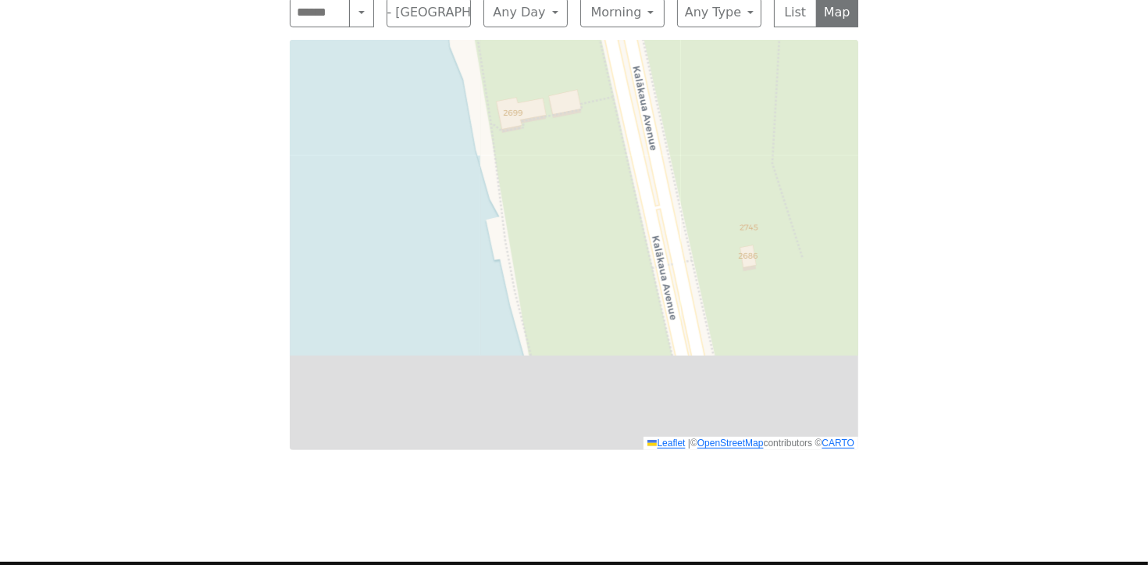
click at [682, 70] on div "Leaflet | © OpenStreetMap contributors © CARTO" at bounding box center [574, 245] width 569 height 410
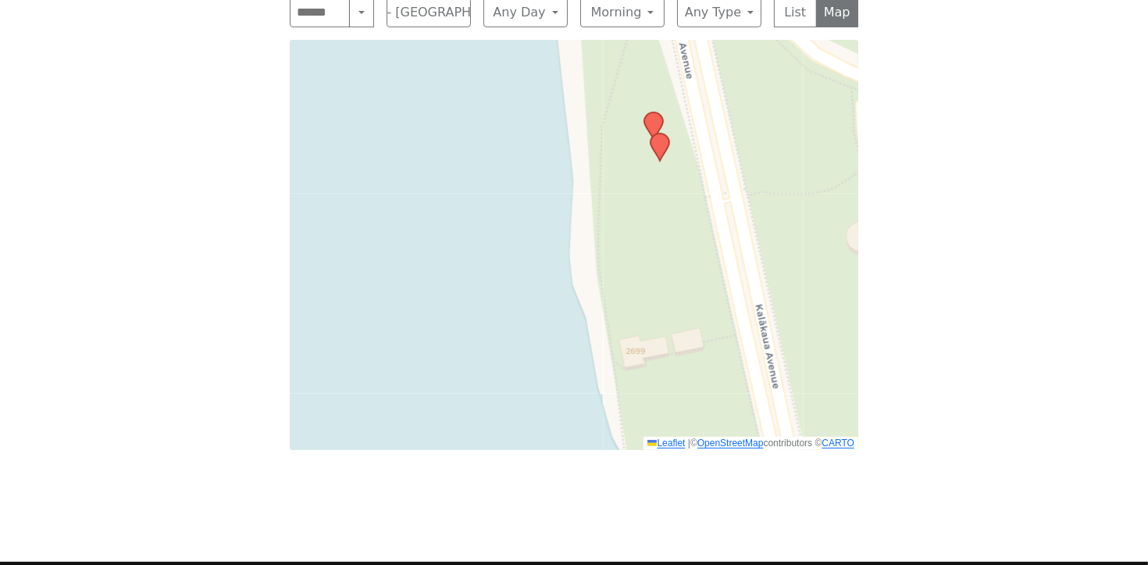
drag, startPoint x: 717, startPoint y: 215, endPoint x: 815, endPoint y: 378, distance: 190.2
click at [851, 475] on div "Freedom from Bondage (was Sundays, noon, North Shore) has been cancelled due to…" at bounding box center [574, 102] width 1033 height 758
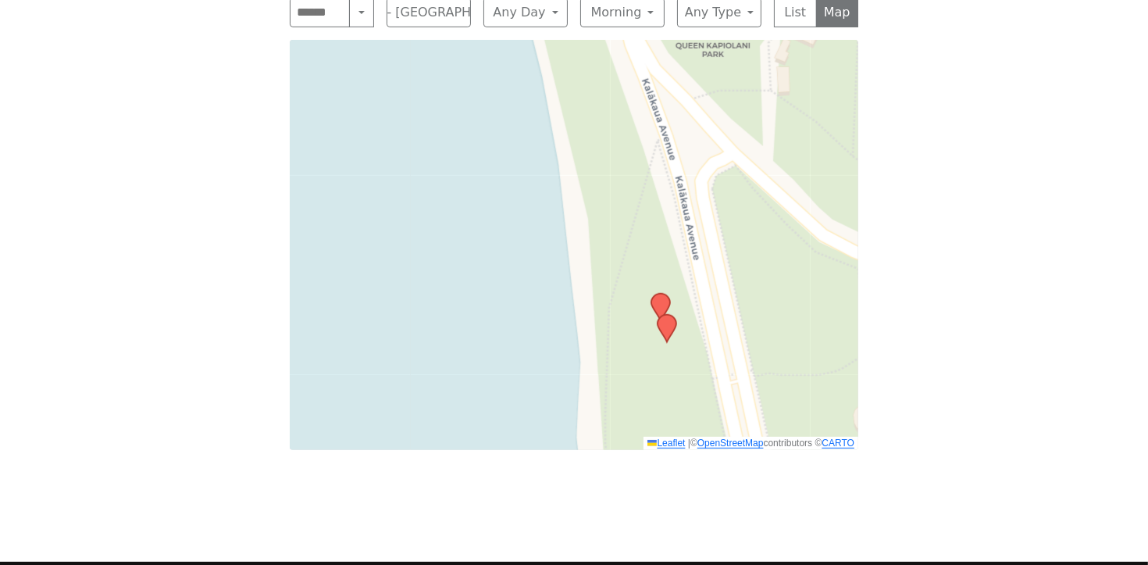
click at [724, 352] on div "Leaflet | © OpenStreetMap contributors © CARTO" at bounding box center [574, 245] width 569 height 410
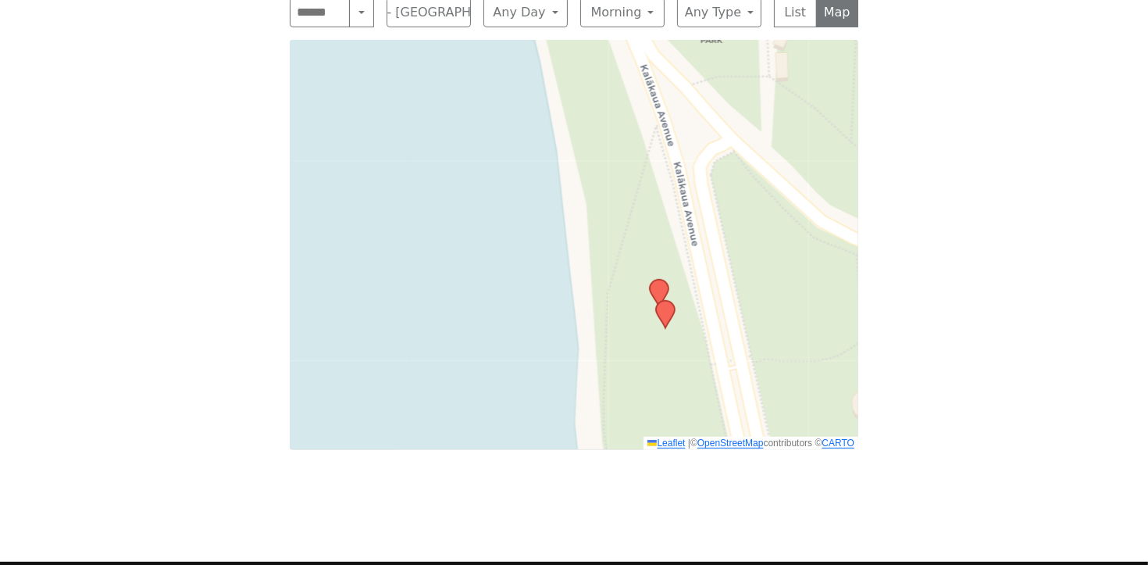
click at [657, 280] on icon at bounding box center [659, 293] width 19 height 27
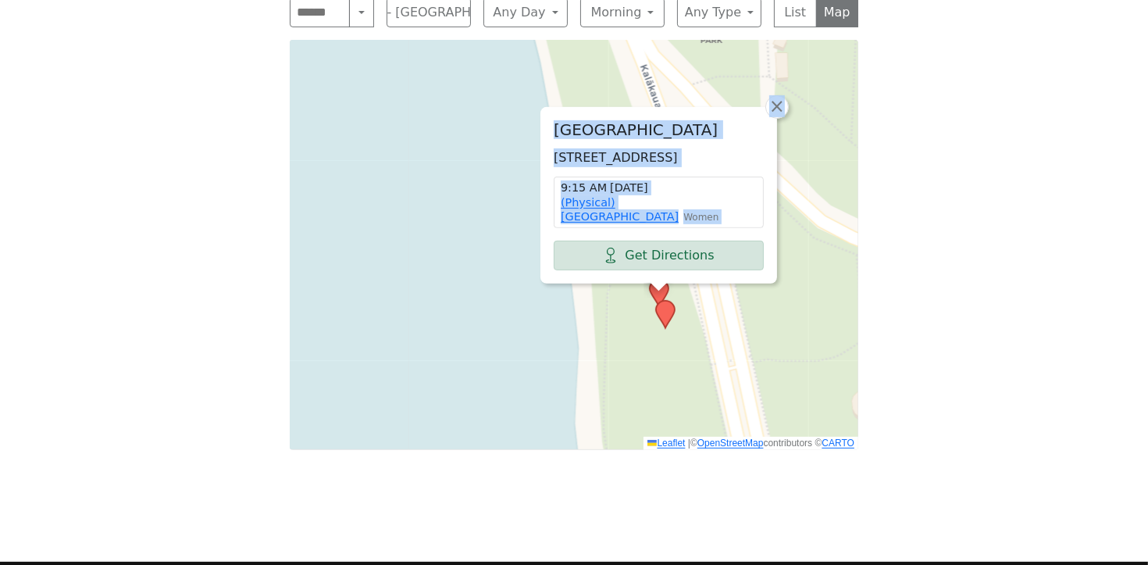
click at [662, 301] on icon at bounding box center [665, 314] width 19 height 27
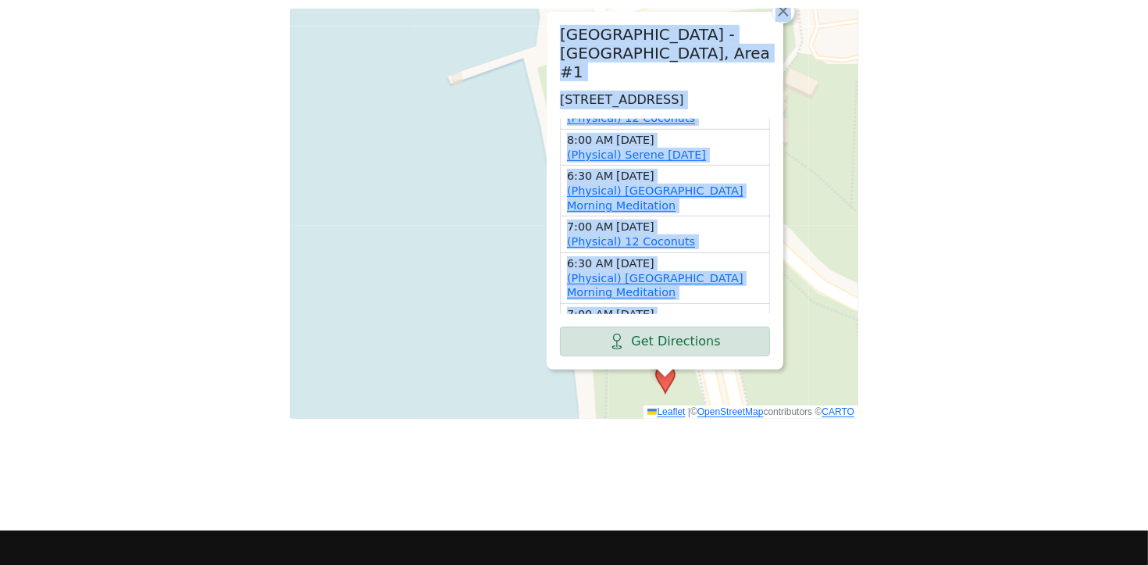
scroll to position [0, 0]
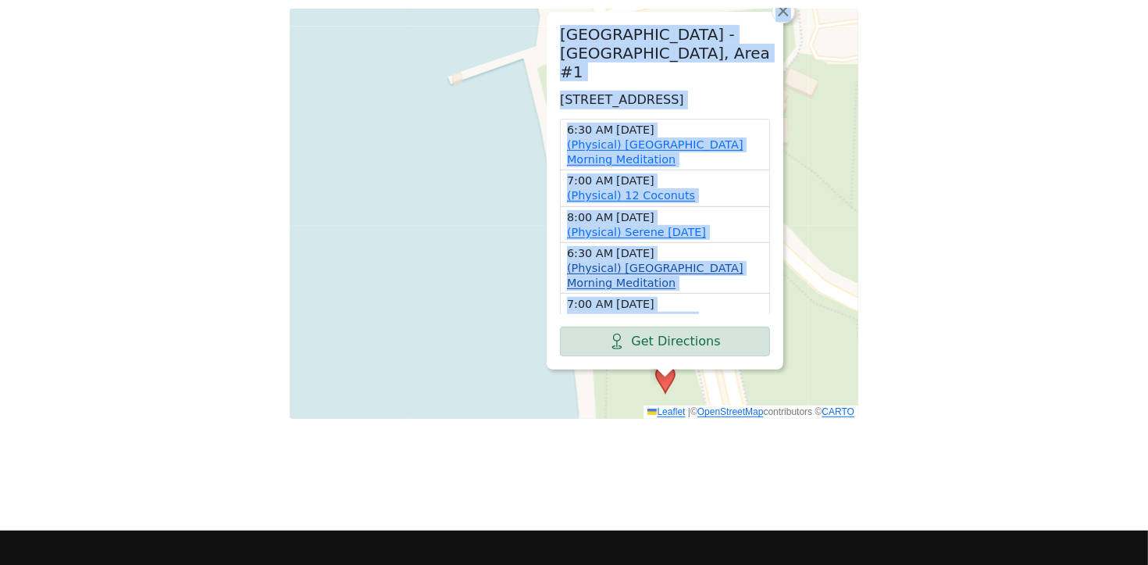
click at [639, 262] on link "(Physical) Waikiki Beach Morning Meditation" at bounding box center [655, 275] width 177 height 27
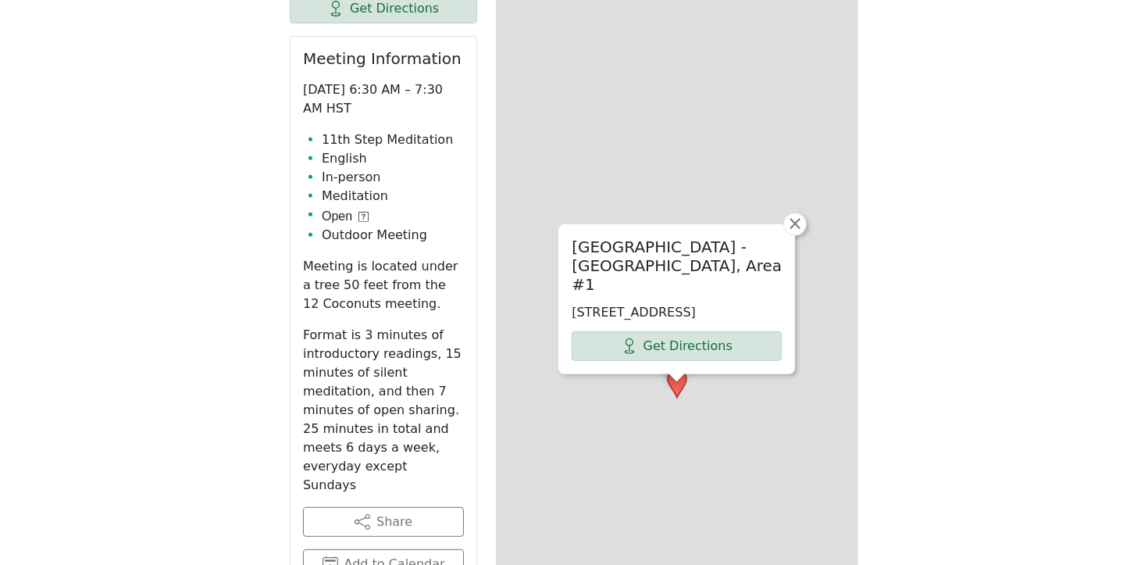
scroll to position [616, 0]
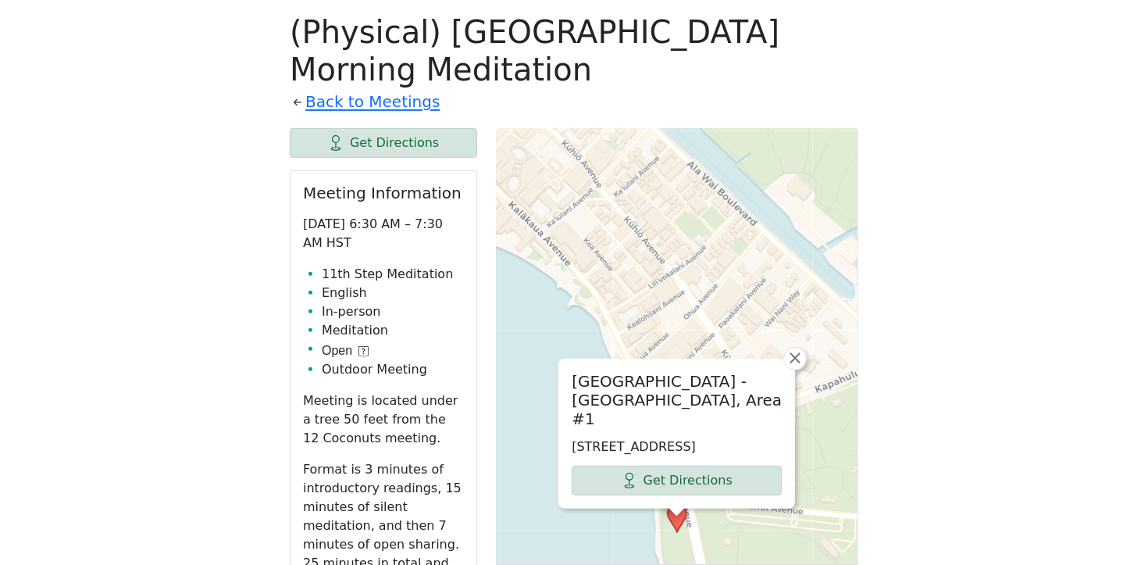
drag, startPoint x: 919, startPoint y: 317, endPoint x: 894, endPoint y: 179, distance: 140.4
click at [604, 515] on div "Kapiolani Park - Beach Side, Area #1 2679 Kalakaua Ave, Honolulu, HI 96815, USA…" at bounding box center [677, 518] width 362 height 781
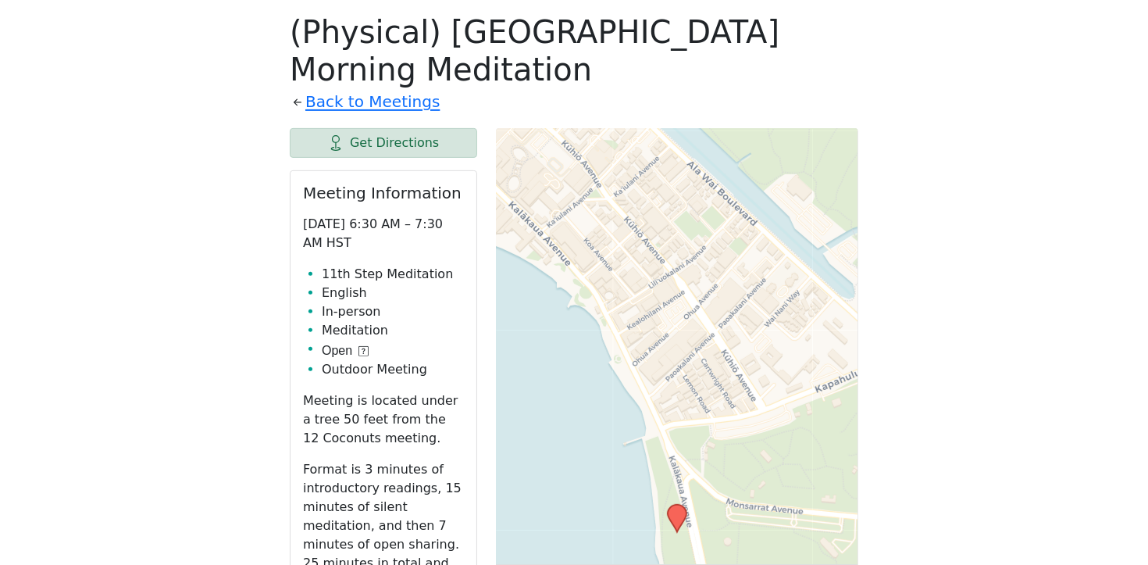
drag, startPoint x: 921, startPoint y: 280, endPoint x: 894, endPoint y: 120, distance: 161.7
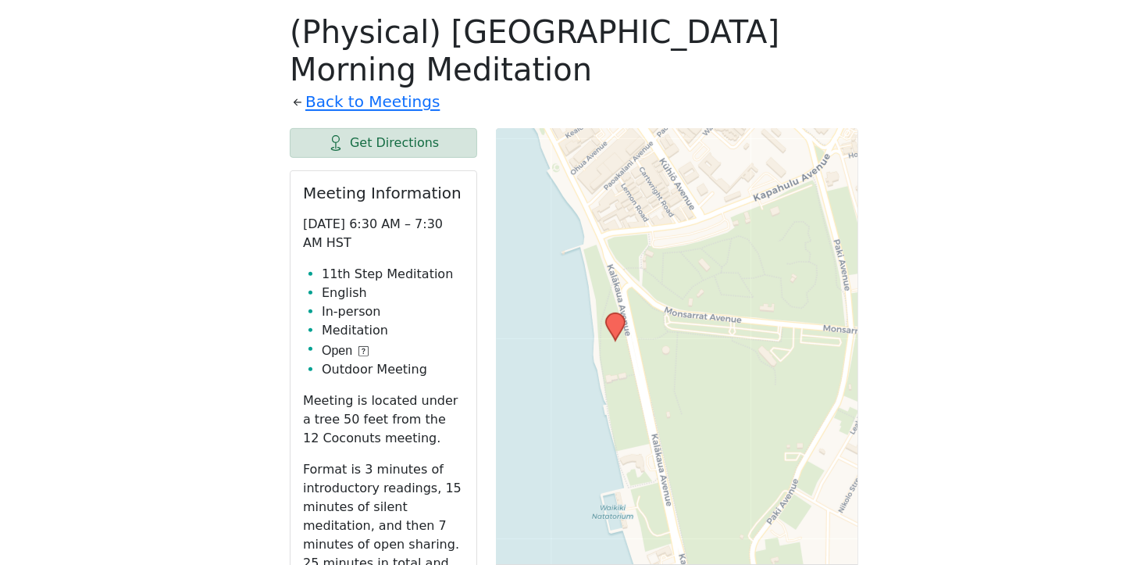
drag, startPoint x: 740, startPoint y: 346, endPoint x: 678, endPoint y: 155, distance: 201.1
click at [678, 155] on div "Leaflet | © OpenStreetMap contributors © CARTO" at bounding box center [677, 518] width 362 height 781
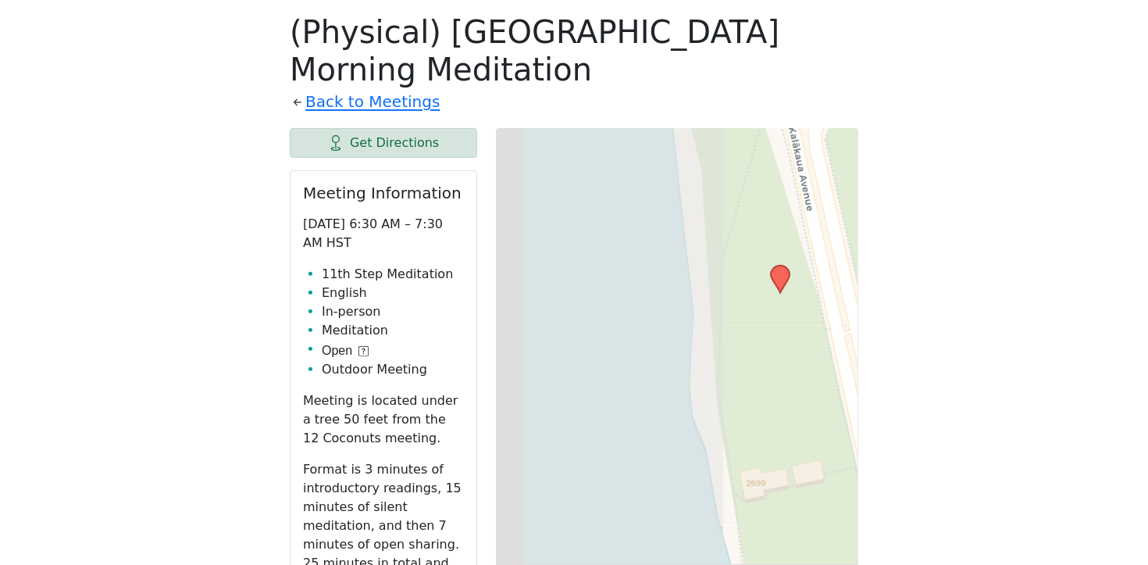
drag, startPoint x: 646, startPoint y: 305, endPoint x: 898, endPoint y: 371, distance: 260.9
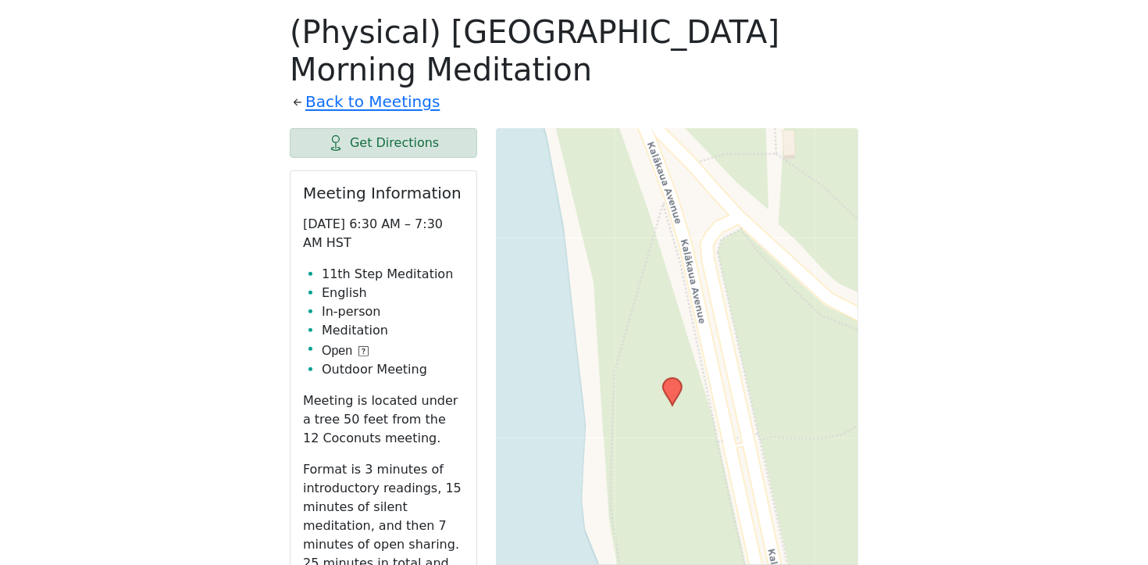
drag, startPoint x: 762, startPoint y: 384, endPoint x: 682, endPoint y: 486, distance: 129.7
click at [682, 486] on div "Leaflet | © OpenStreetMap contributors © CARTO" at bounding box center [677, 518] width 362 height 781
click at [676, 387] on icon at bounding box center [672, 391] width 19 height 27
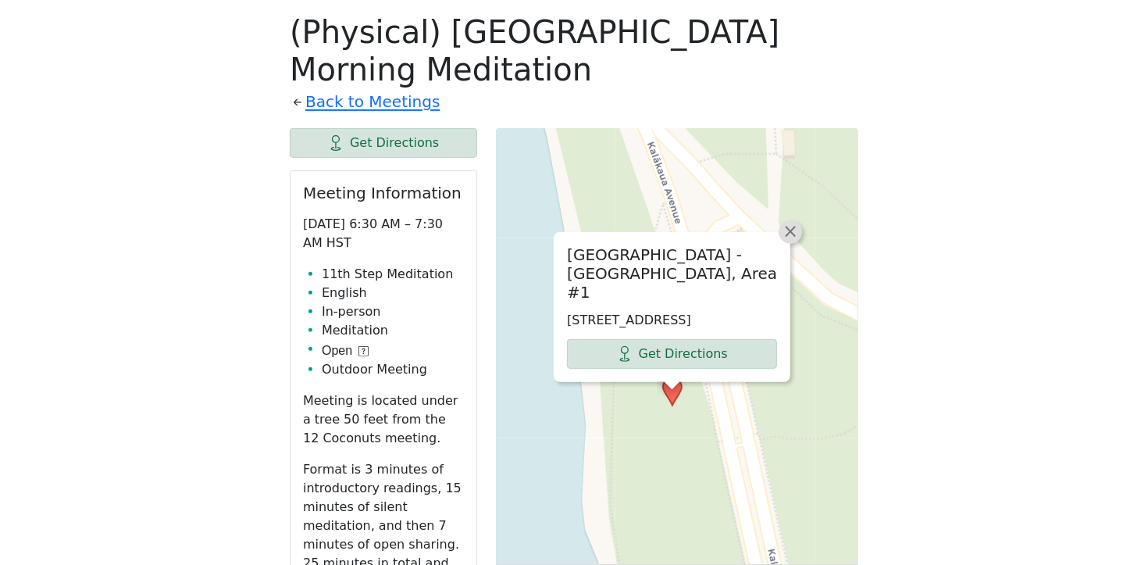
click at [794, 228] on span "×" at bounding box center [791, 231] width 16 height 19
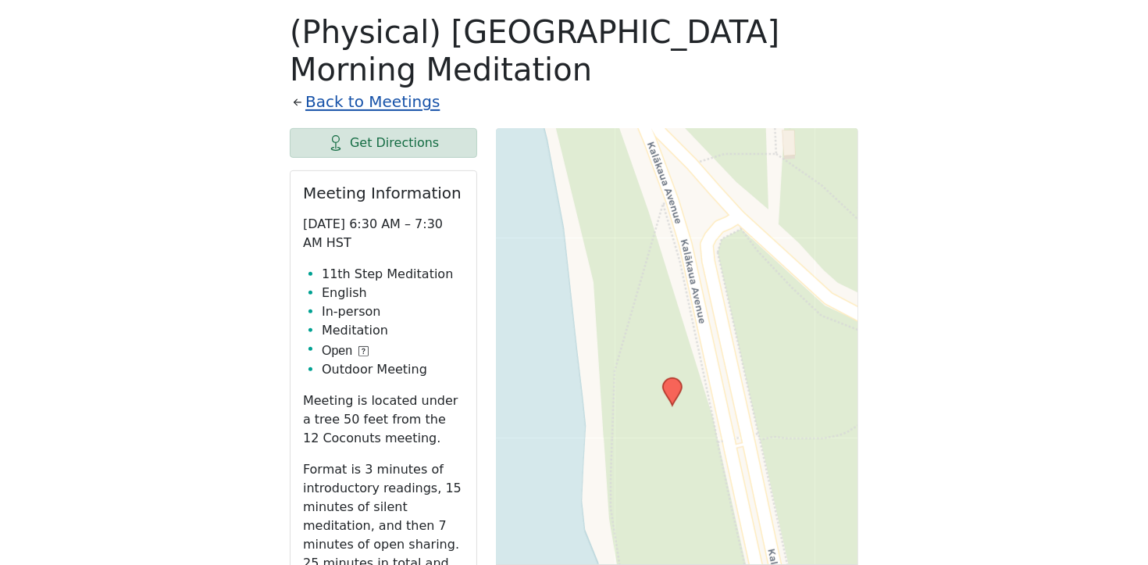
click at [372, 104] on link "Back to Meetings" at bounding box center [372, 101] width 134 height 27
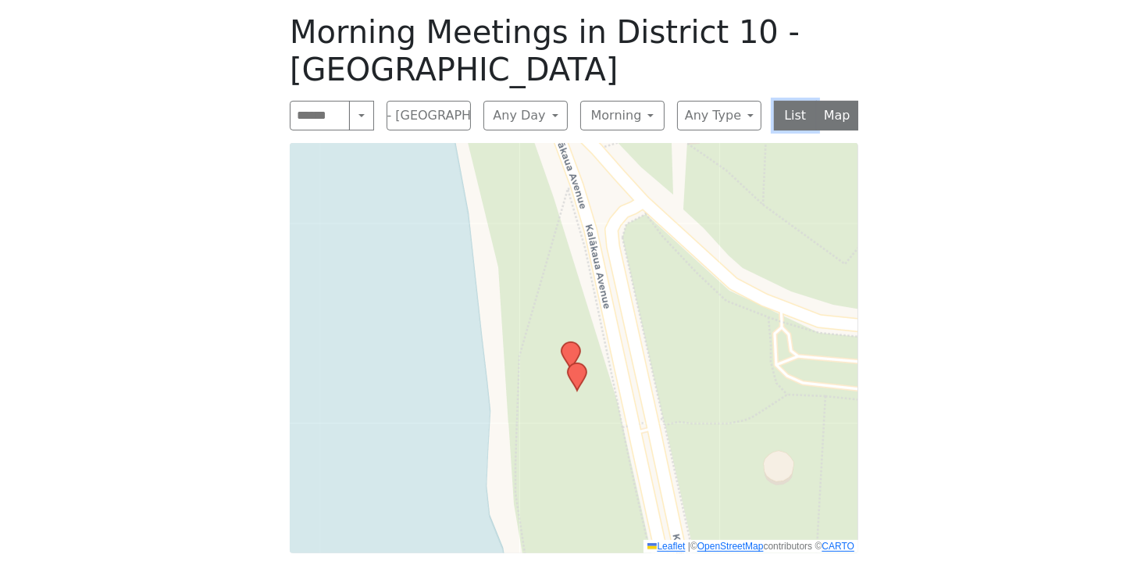
click at [792, 101] on button "List" at bounding box center [795, 116] width 43 height 30
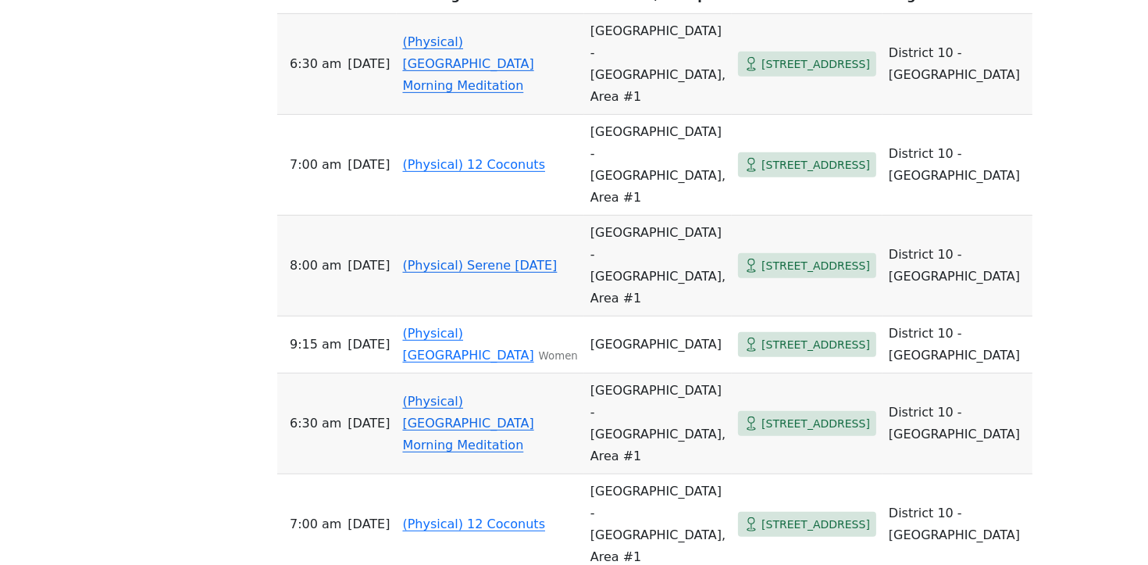
scroll to position [831, 0]
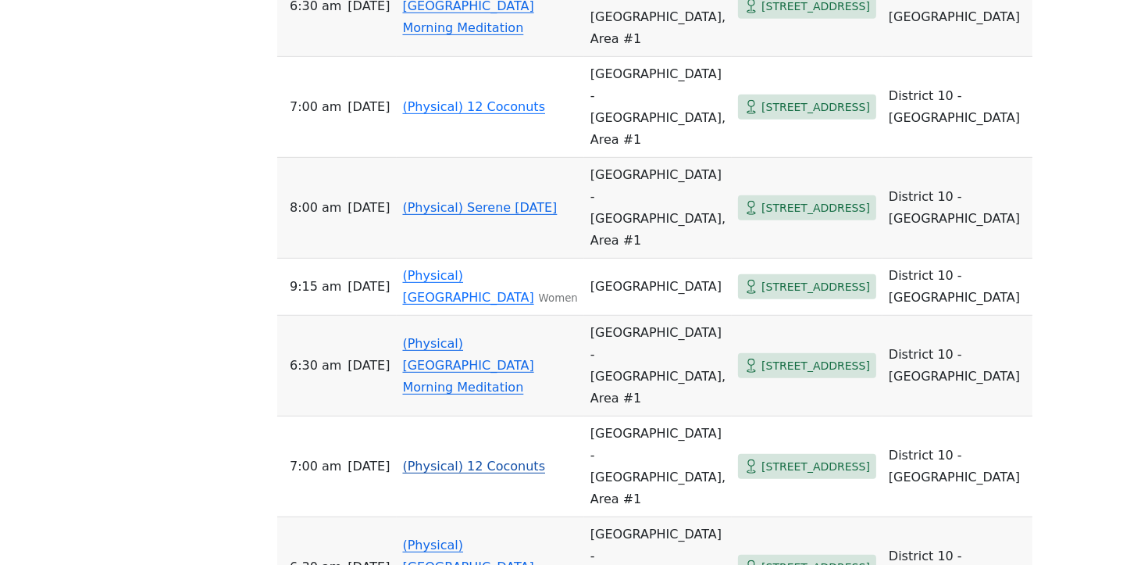
click at [491, 459] on link "(Physical) 12 Coconuts" at bounding box center [474, 466] width 143 height 15
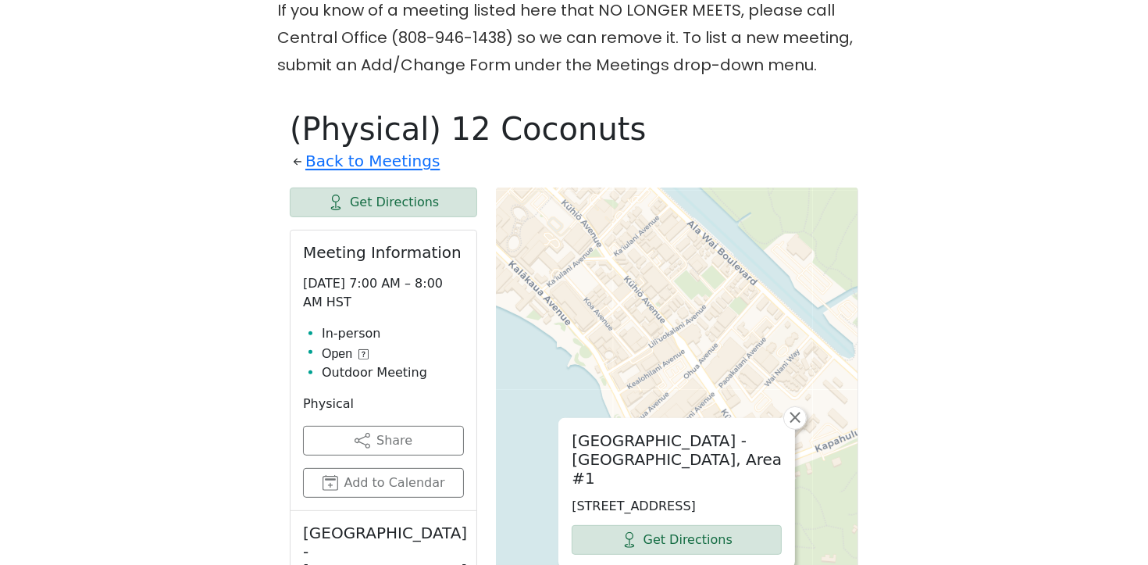
scroll to position [512, 0]
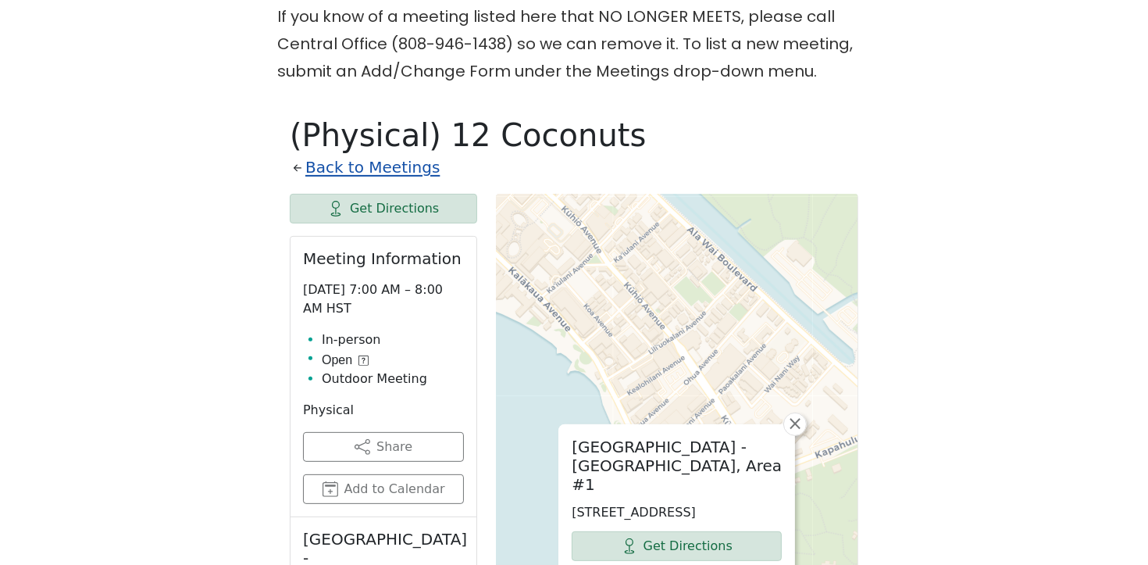
click at [353, 171] on link "Back to Meetings" at bounding box center [372, 167] width 134 height 27
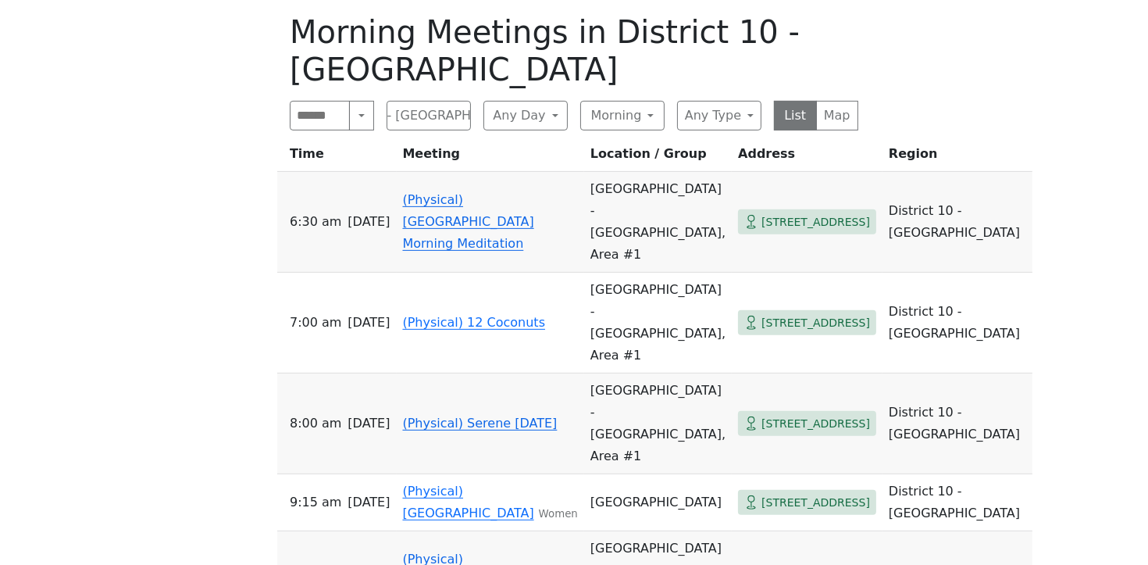
scroll to position [626, 0]
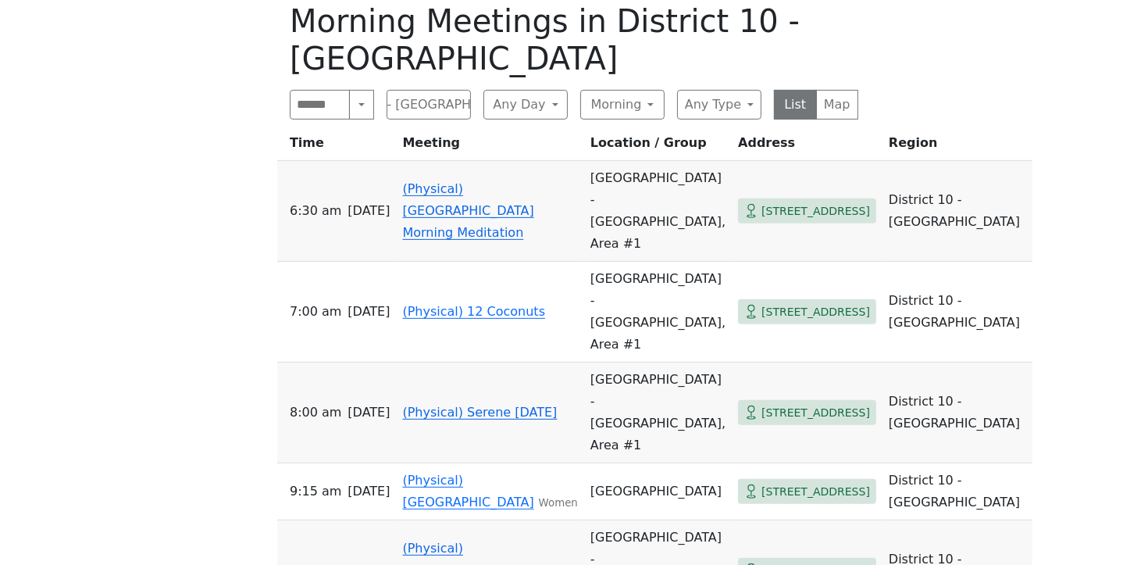
click at [443, 405] on link "(Physical) Serene Sunday" at bounding box center [480, 412] width 155 height 15
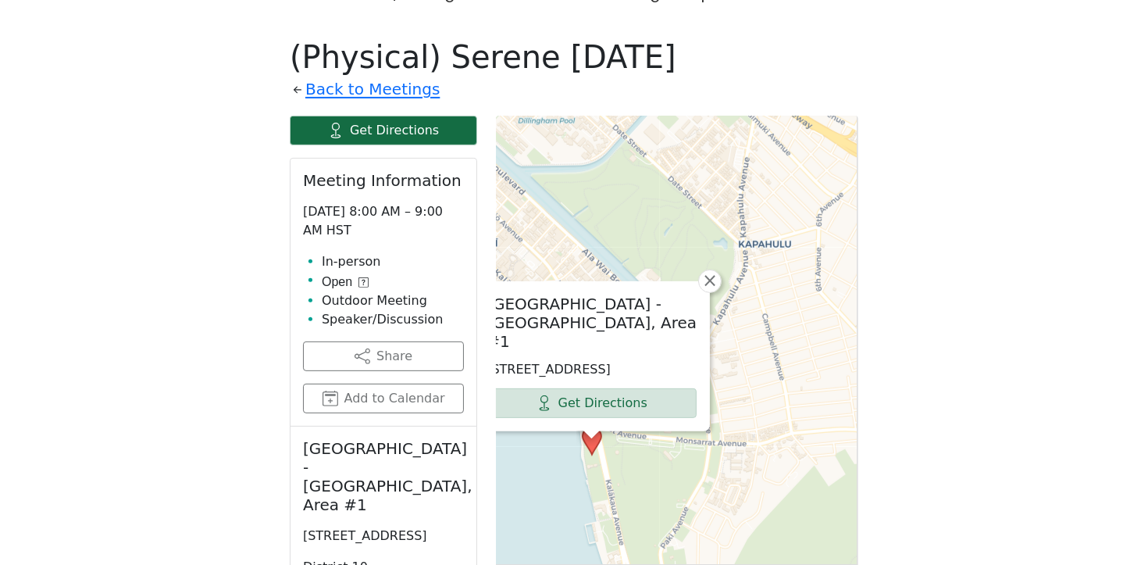
scroll to position [583, 0]
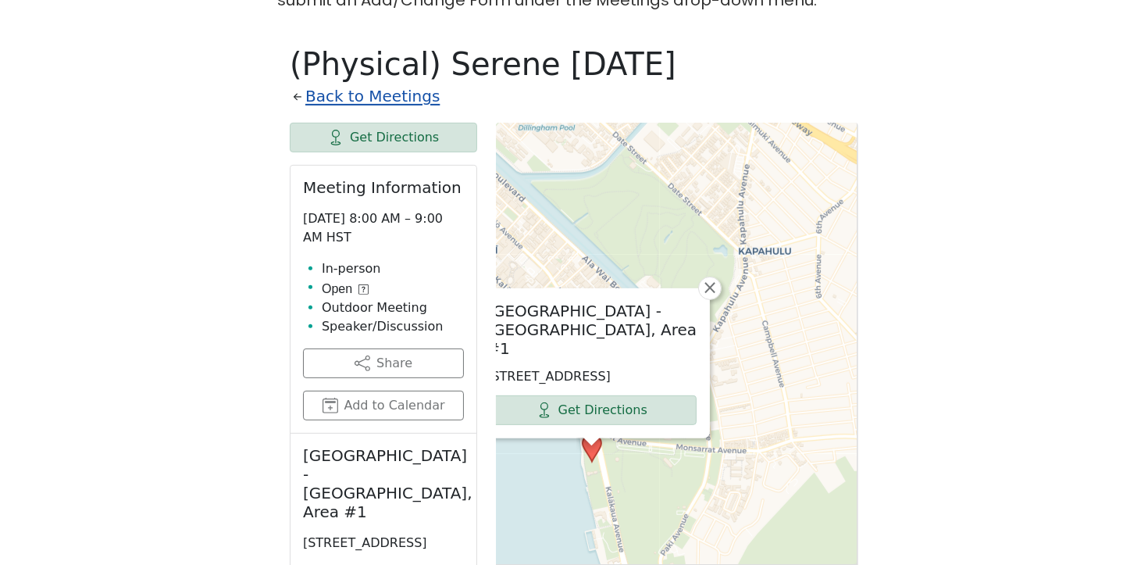
click at [351, 104] on link "Back to Meetings" at bounding box center [372, 96] width 134 height 27
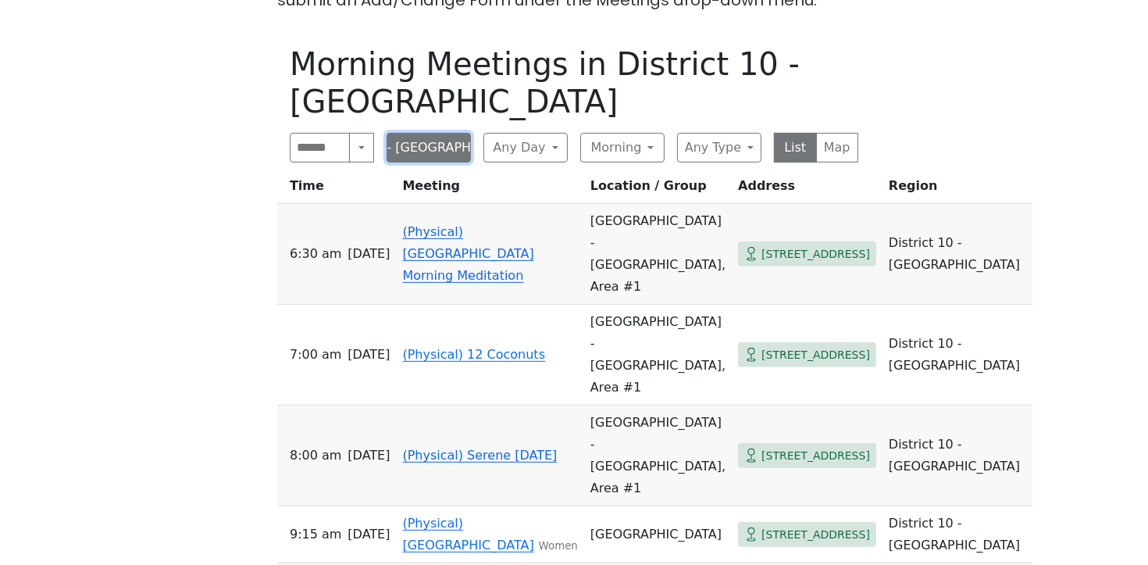
click at [455, 133] on button "District 10 - Waikiki" at bounding box center [429, 148] width 84 height 30
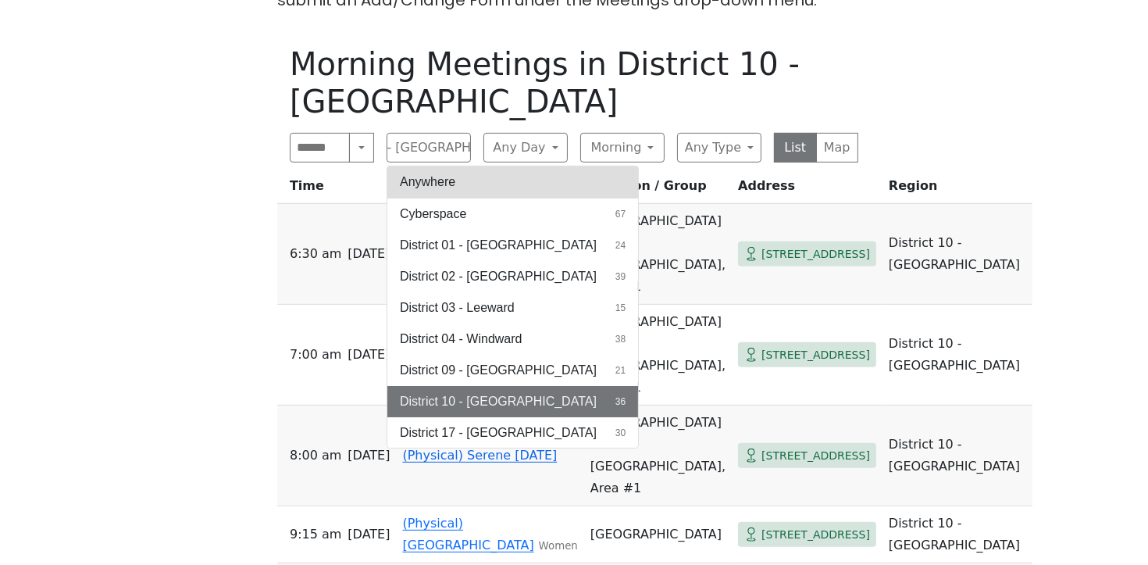
click at [455, 166] on button "Anywhere" at bounding box center [512, 181] width 251 height 31
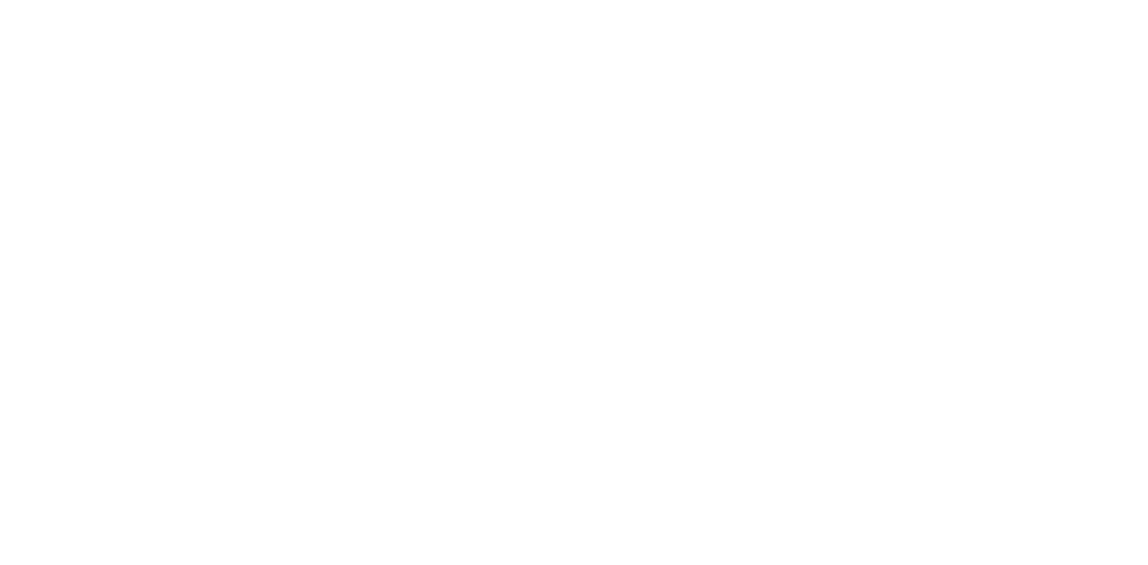
scroll to position [419, 0]
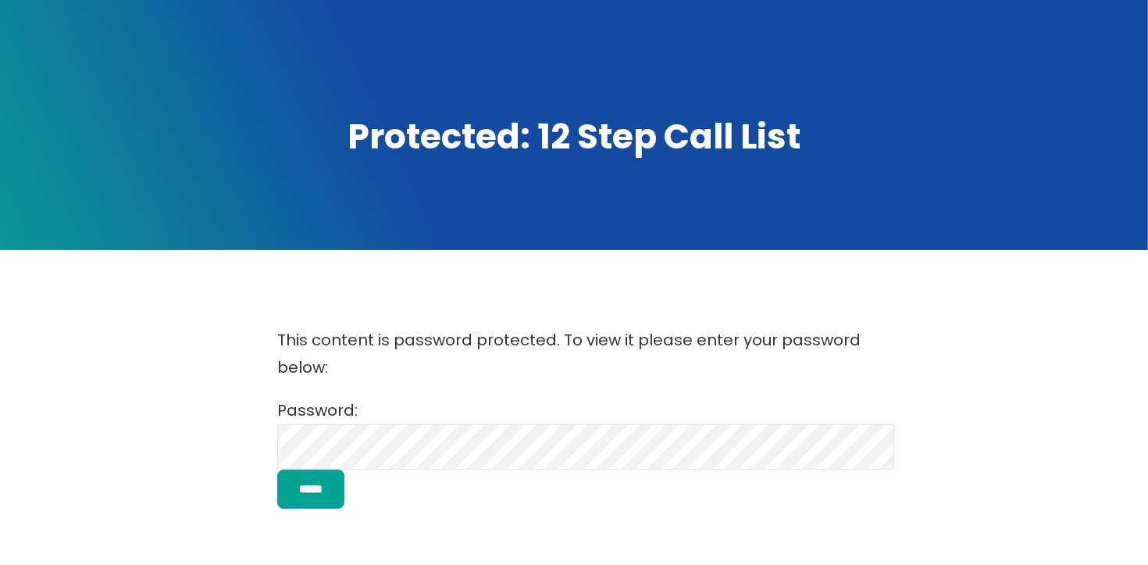
scroll to position [147, 0]
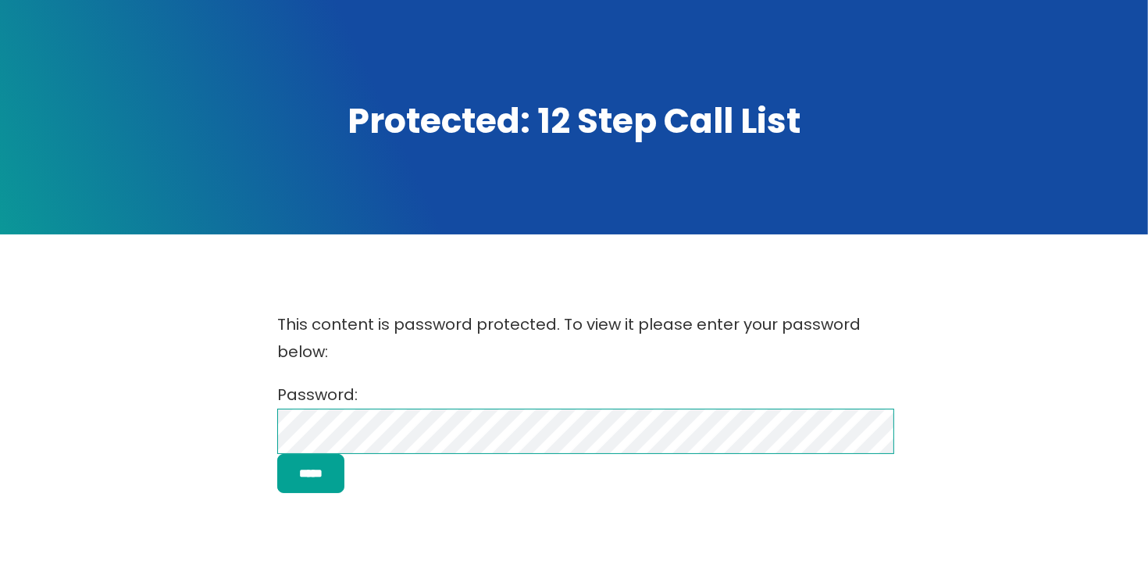
click at [188, 456] on div "This content is password protected. To view it please enter your password below…" at bounding box center [574, 401] width 1033 height 213
click at [277, 454] on input "*****" at bounding box center [310, 474] width 67 height 40
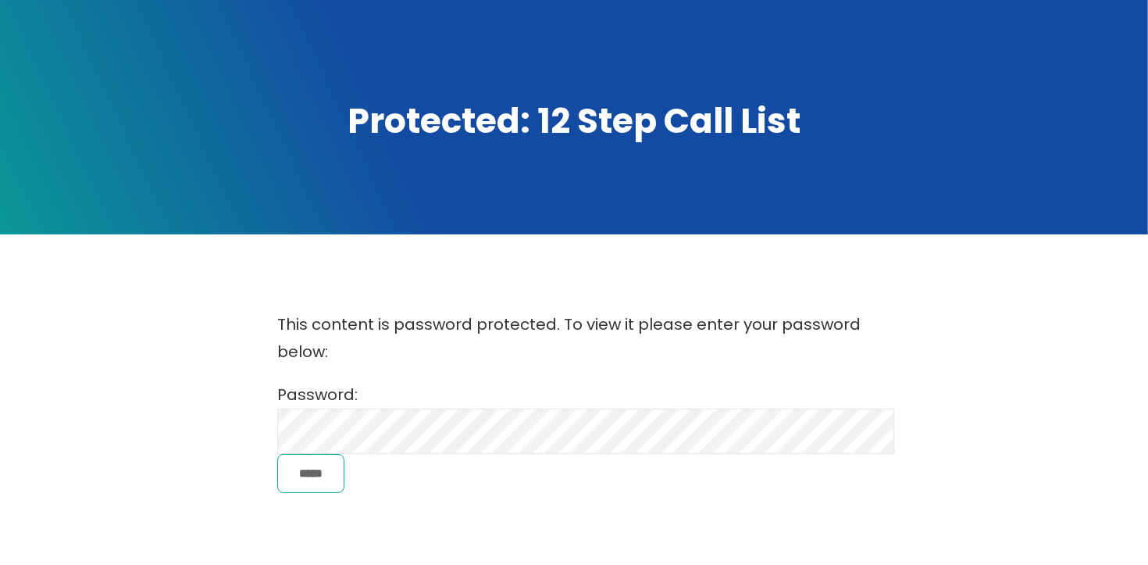
click at [335, 472] on input "*****" at bounding box center [310, 474] width 67 height 40
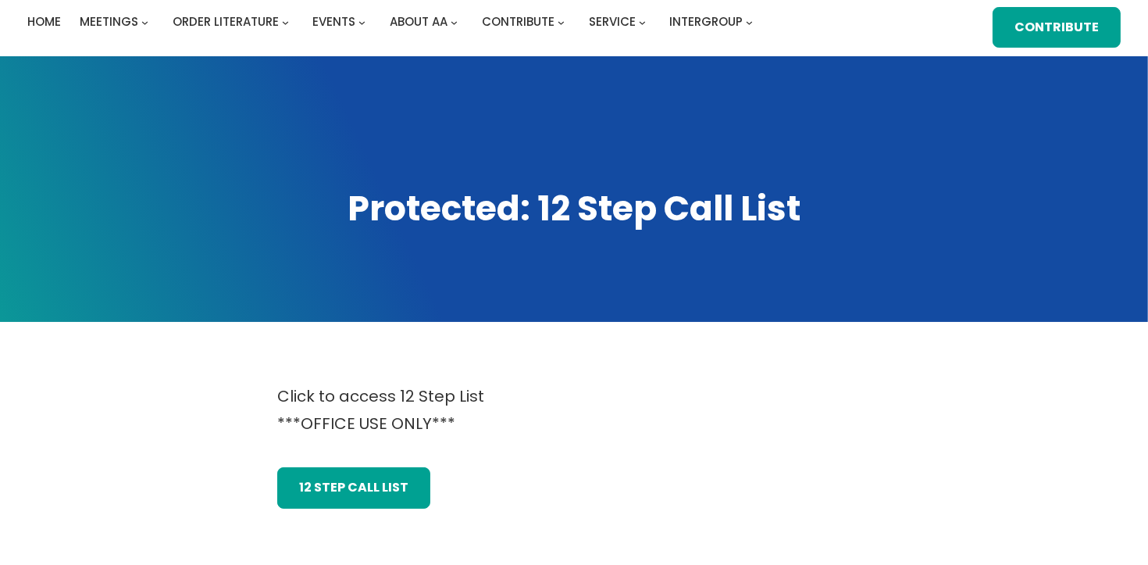
scroll to position [104, 0]
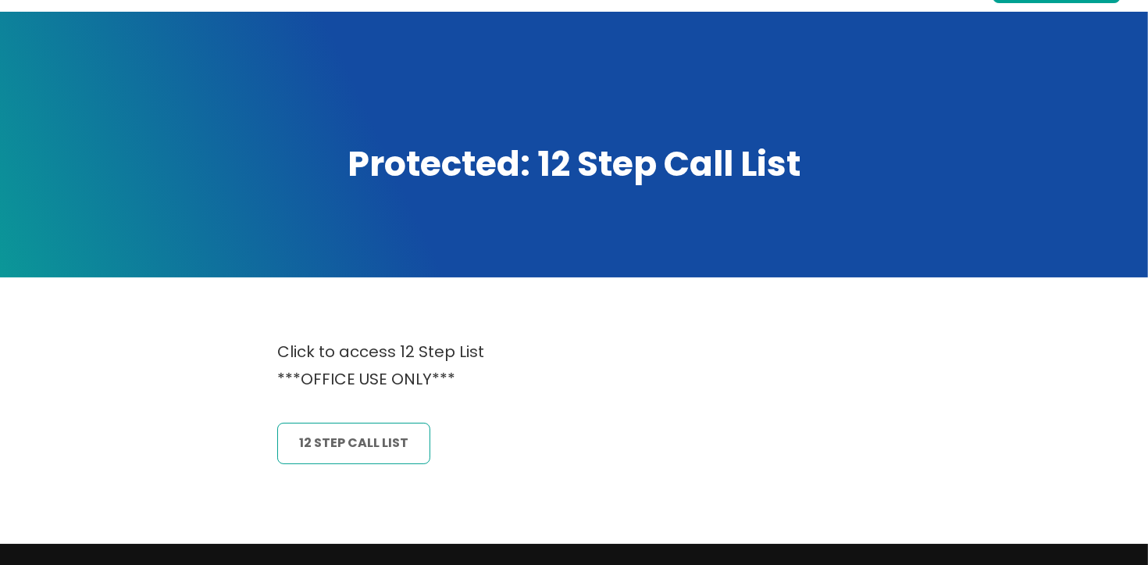
click at [366, 444] on link "12 Step CAll List" at bounding box center [353, 443] width 153 height 41
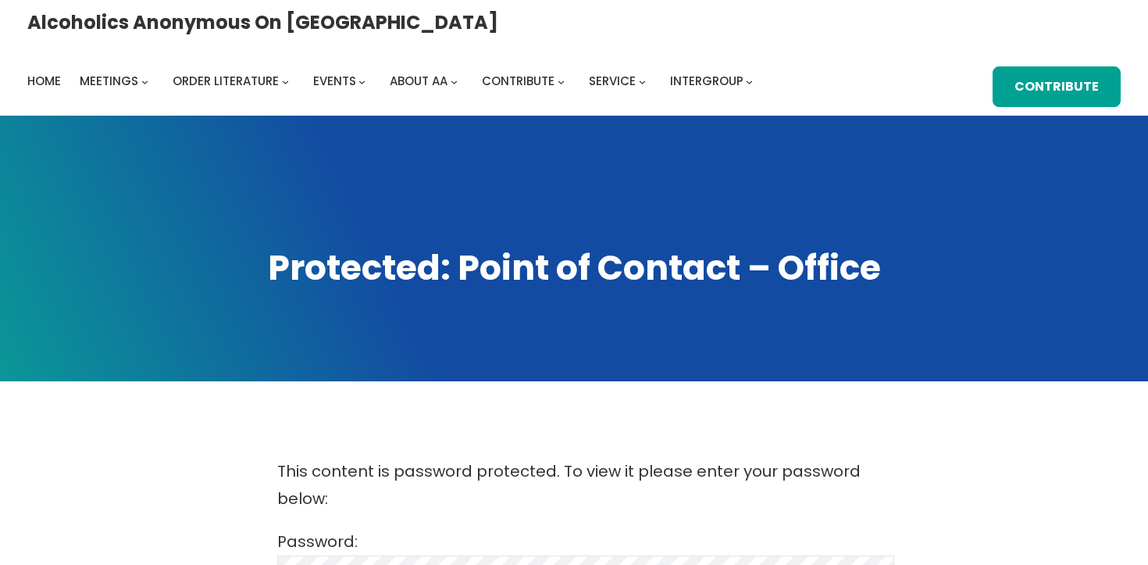
scroll to position [248, 0]
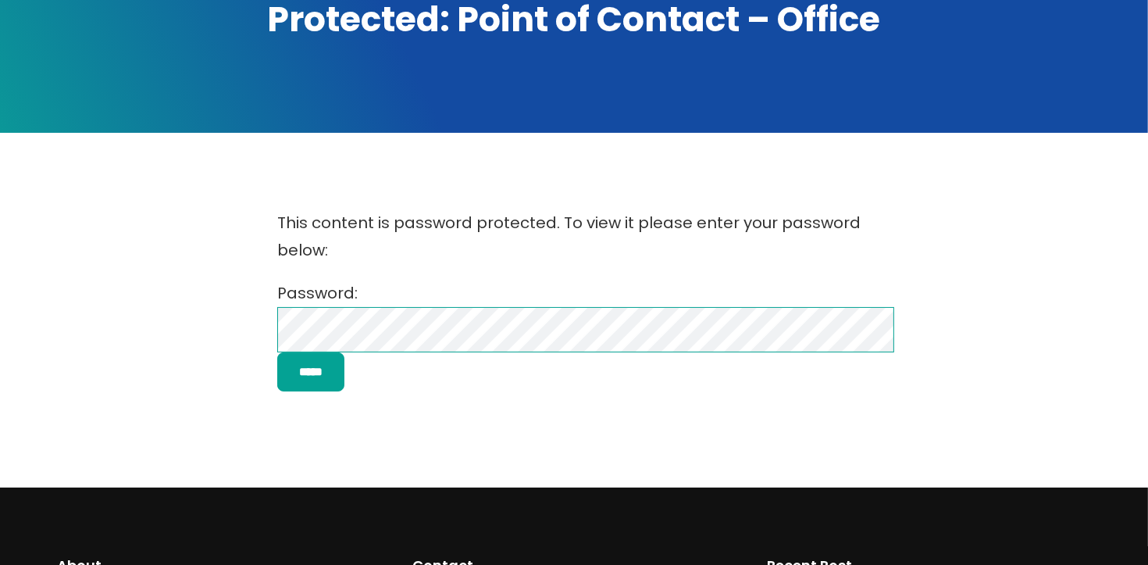
click at [121, 329] on div "This content is password protected. To view it please enter your password below…" at bounding box center [574, 300] width 1033 height 213
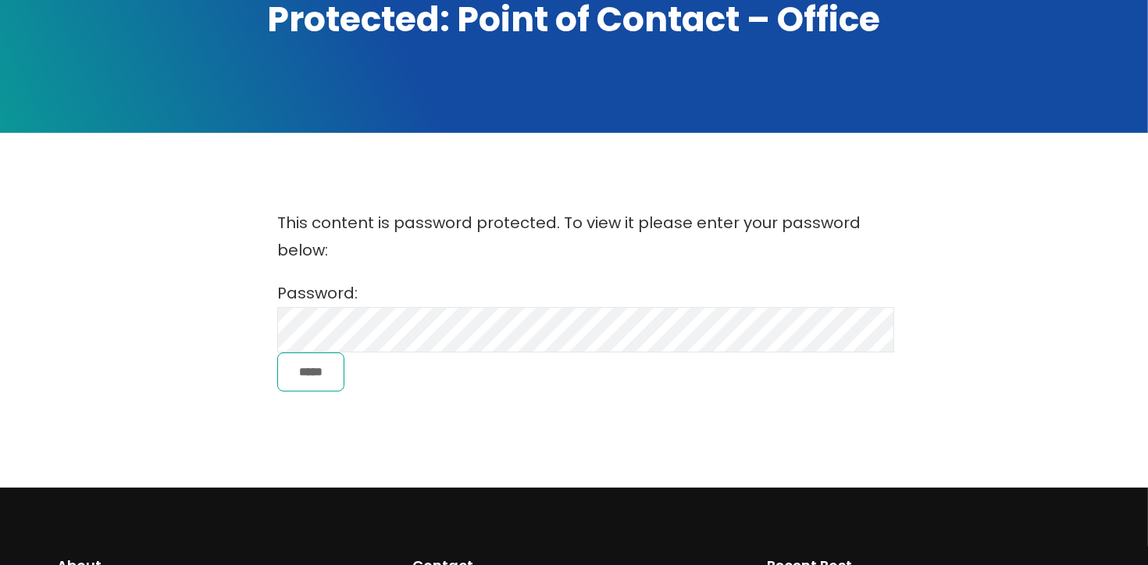
click at [317, 370] on input "*****" at bounding box center [310, 372] width 67 height 40
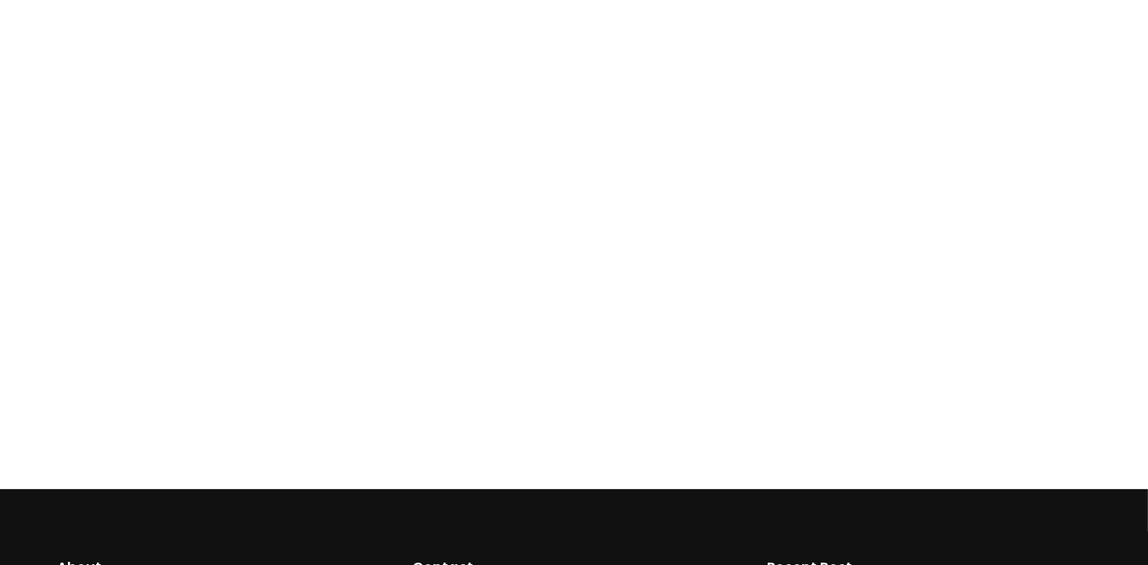
scroll to position [125, 0]
